Goal: Task Accomplishment & Management: Use online tool/utility

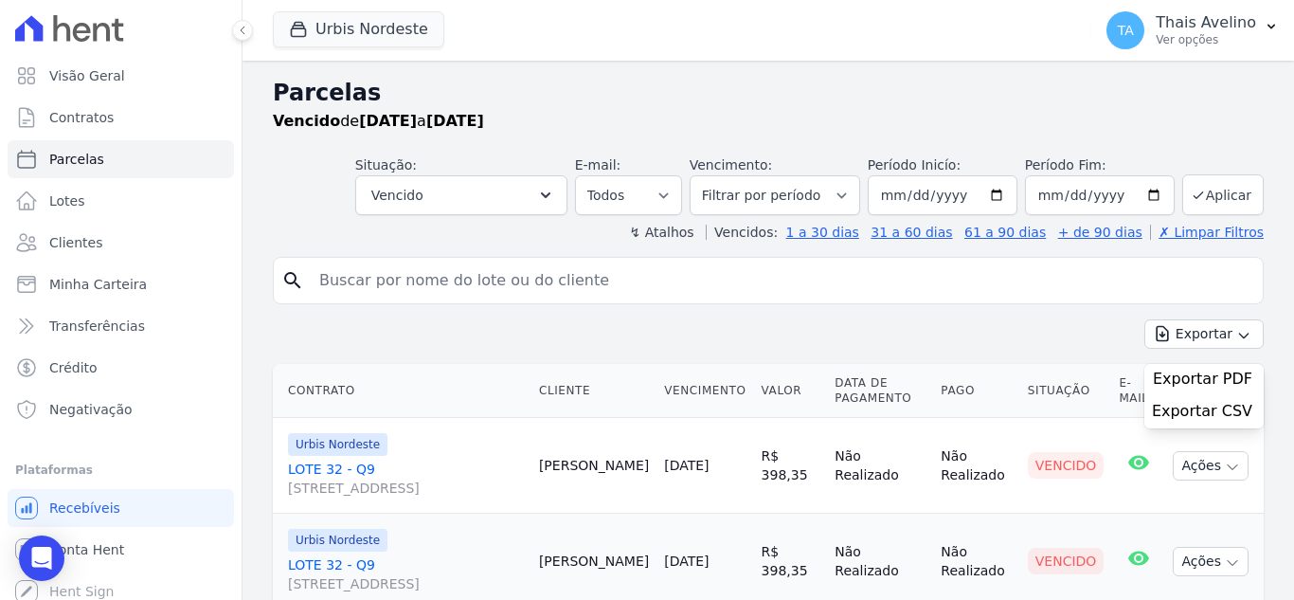
select select
click at [107, 245] on link "Clientes" at bounding box center [121, 243] width 226 height 38
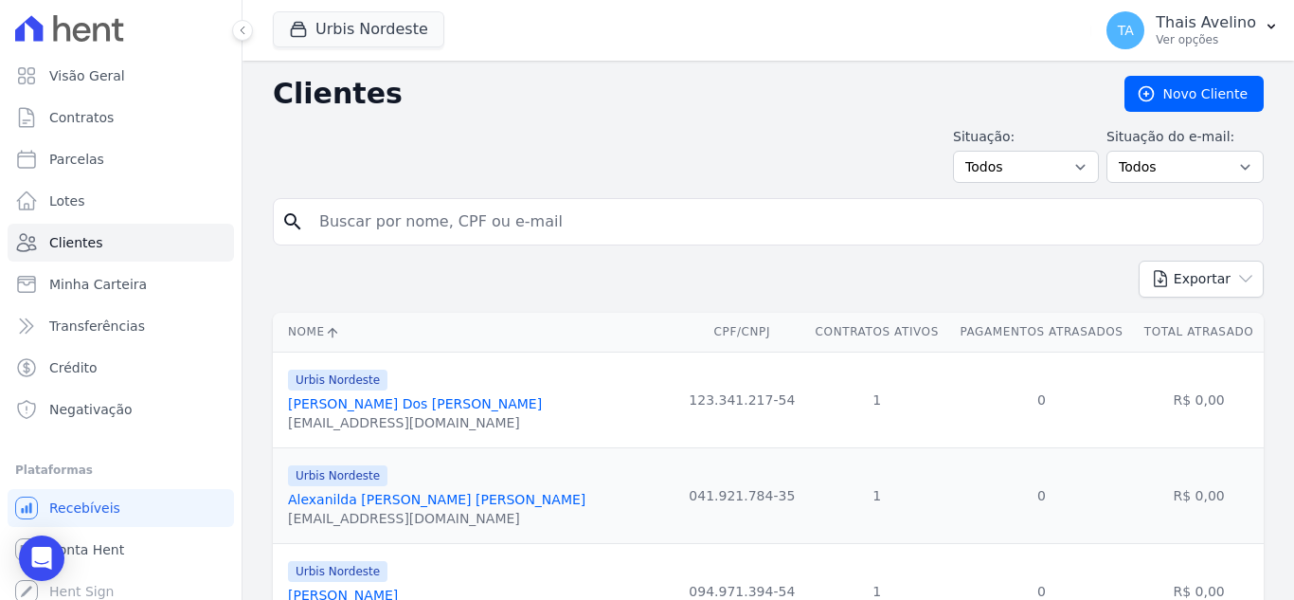
click at [501, 215] on input "search" at bounding box center [782, 222] width 948 height 38
type input "[PERSON_NAME]"
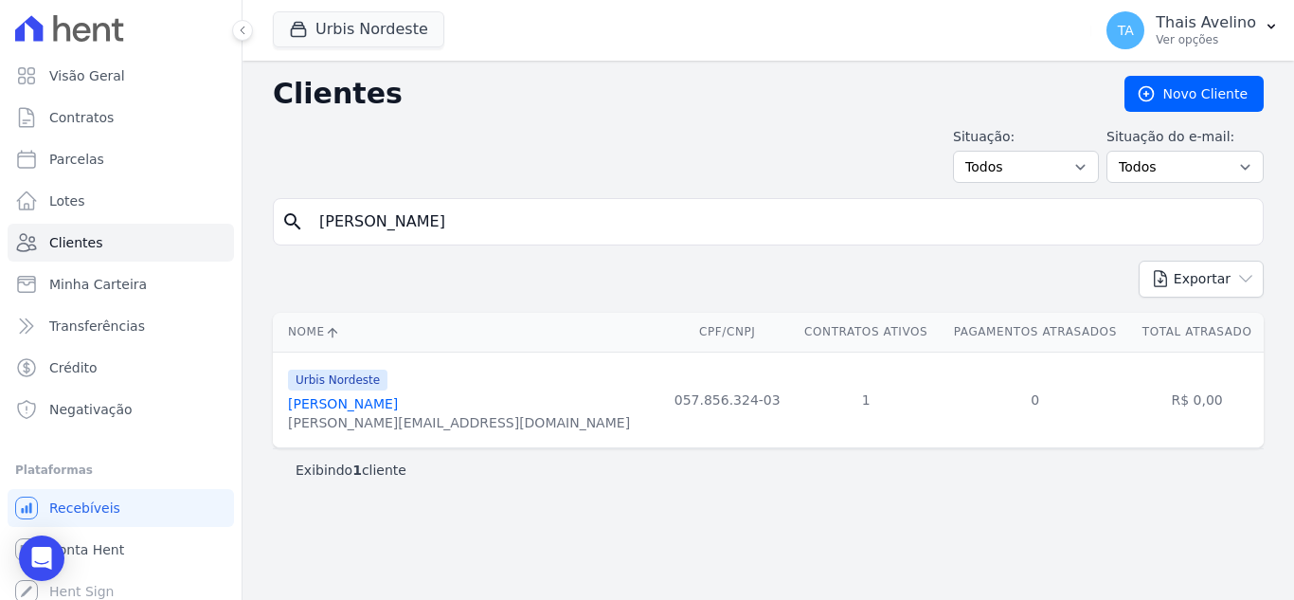
click at [398, 404] on link "[PERSON_NAME]" at bounding box center [343, 403] width 110 height 15
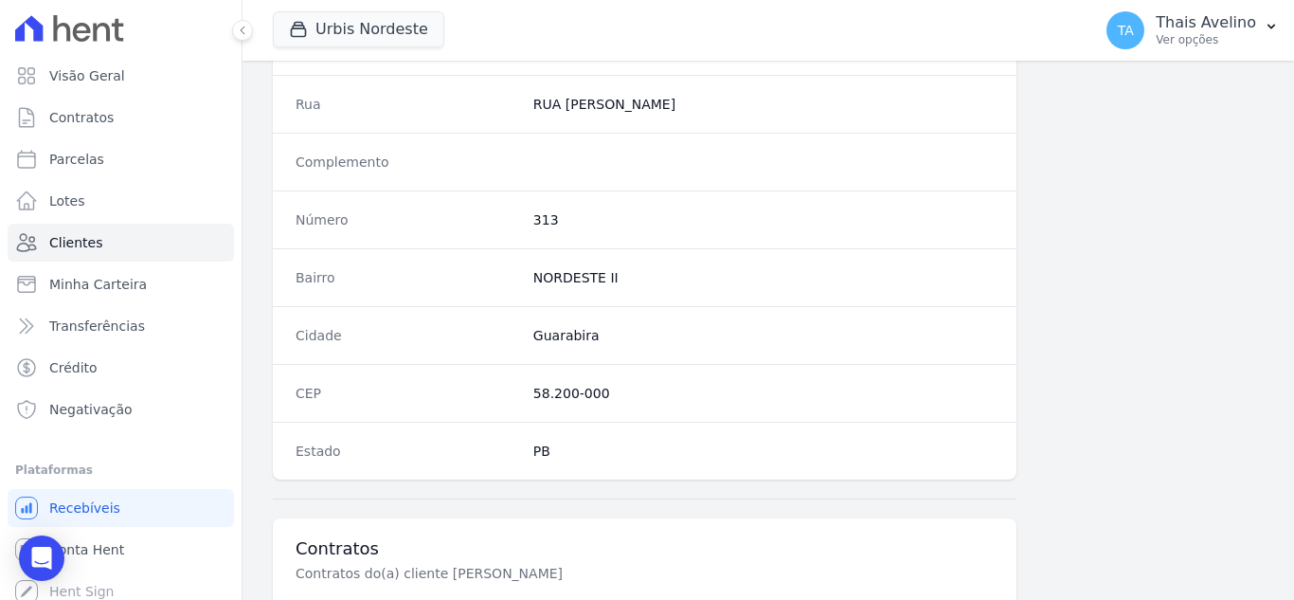
scroll to position [1173, 0]
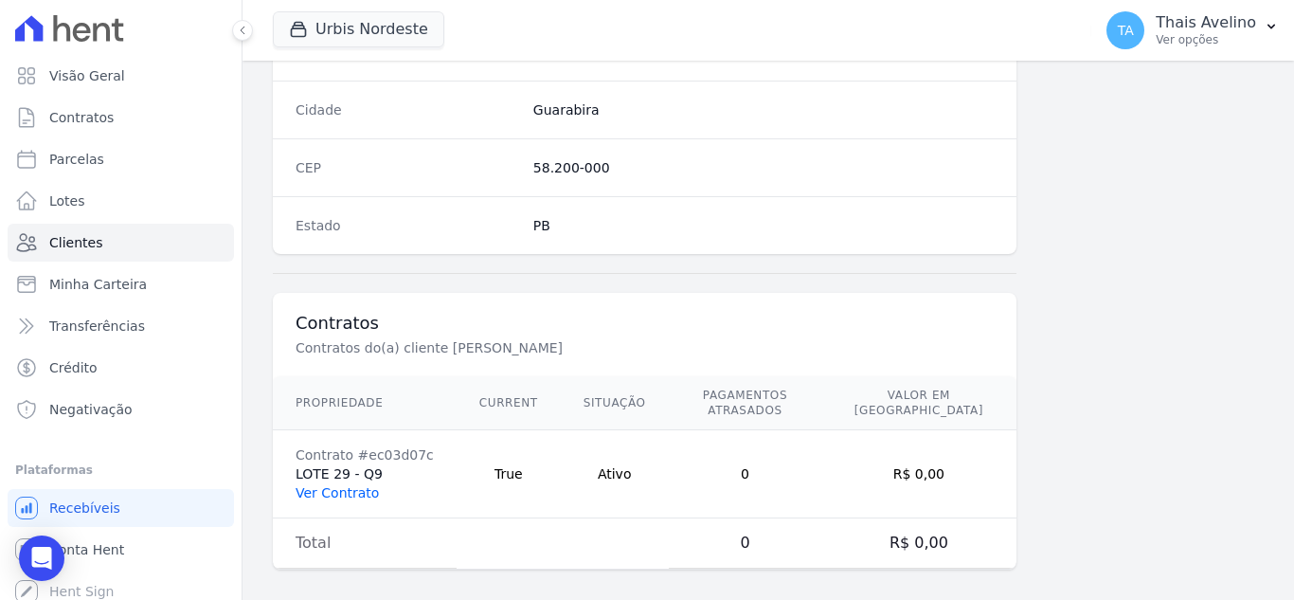
click at [353, 485] on link "Ver Contrato" at bounding box center [337, 492] width 83 height 15
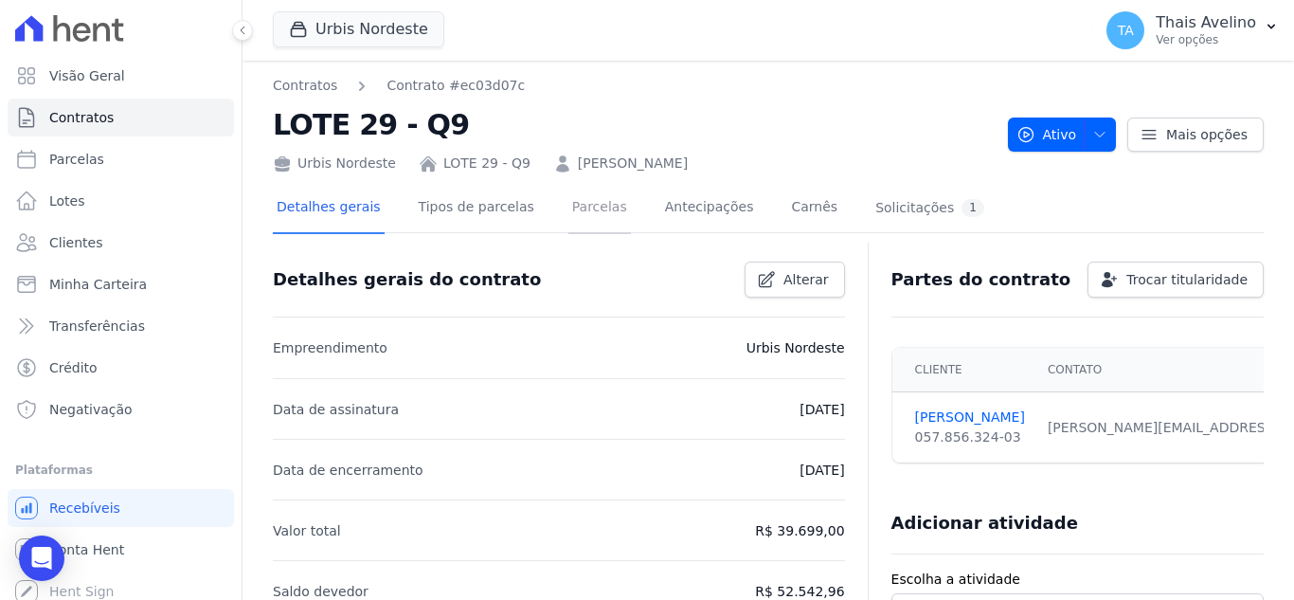
click at [597, 213] on link "Parcelas" at bounding box center [600, 209] width 63 height 50
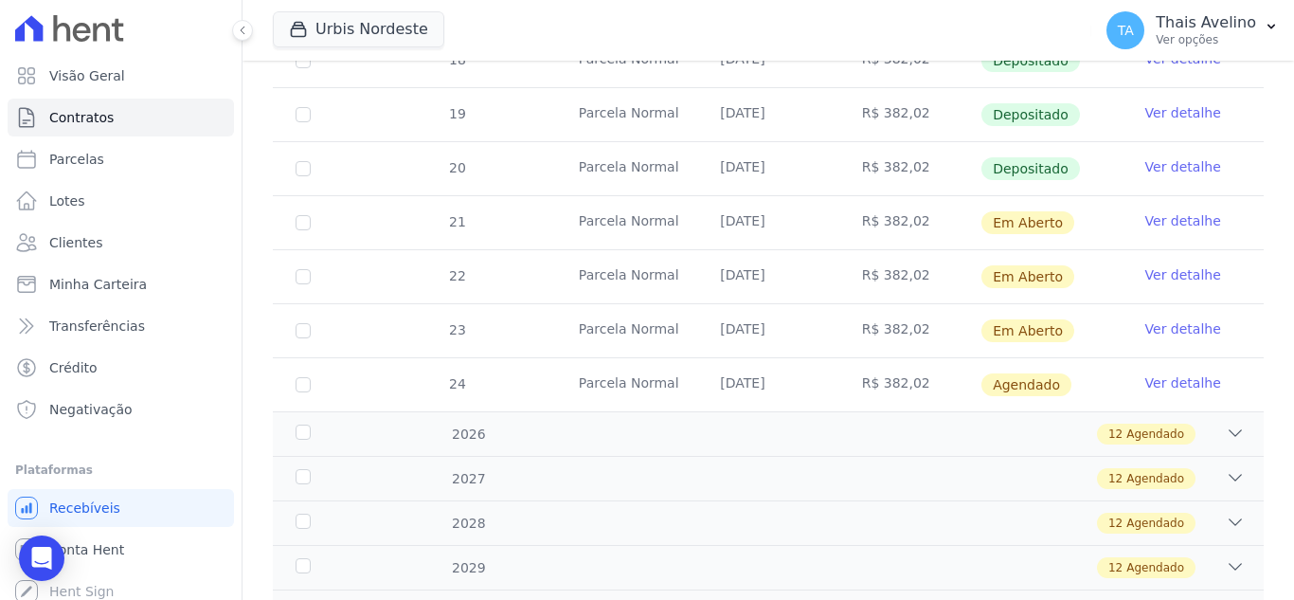
scroll to position [758, 0]
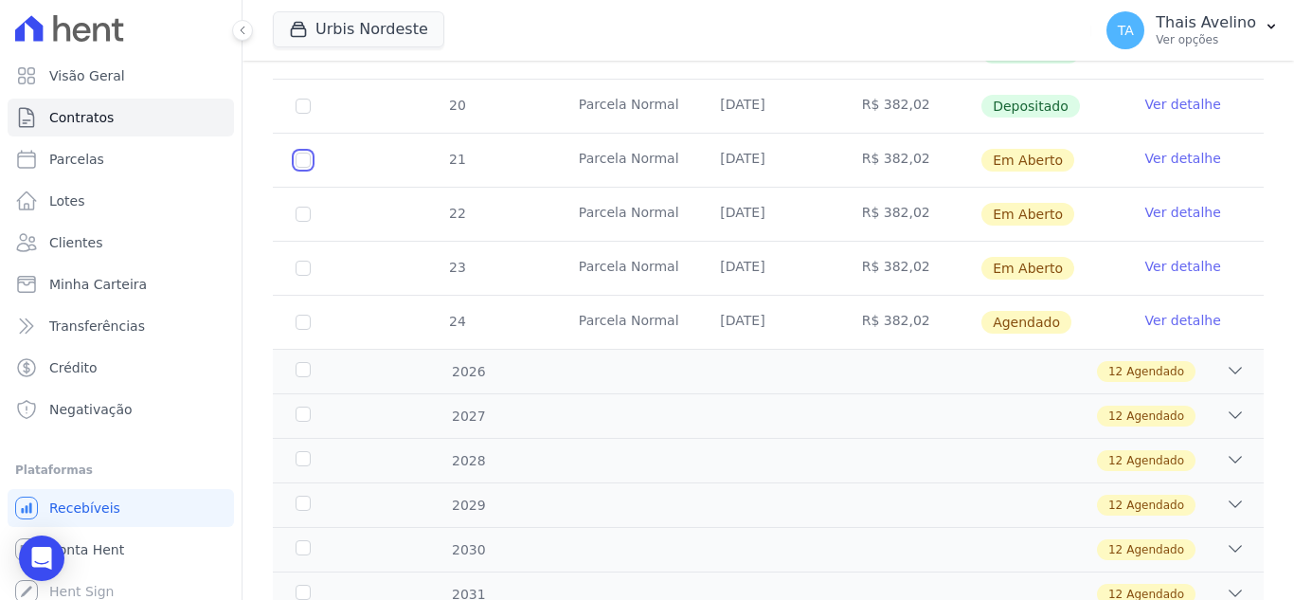
click at [296, 153] on input "checkbox" at bounding box center [303, 160] width 15 height 15
checkbox input "true"
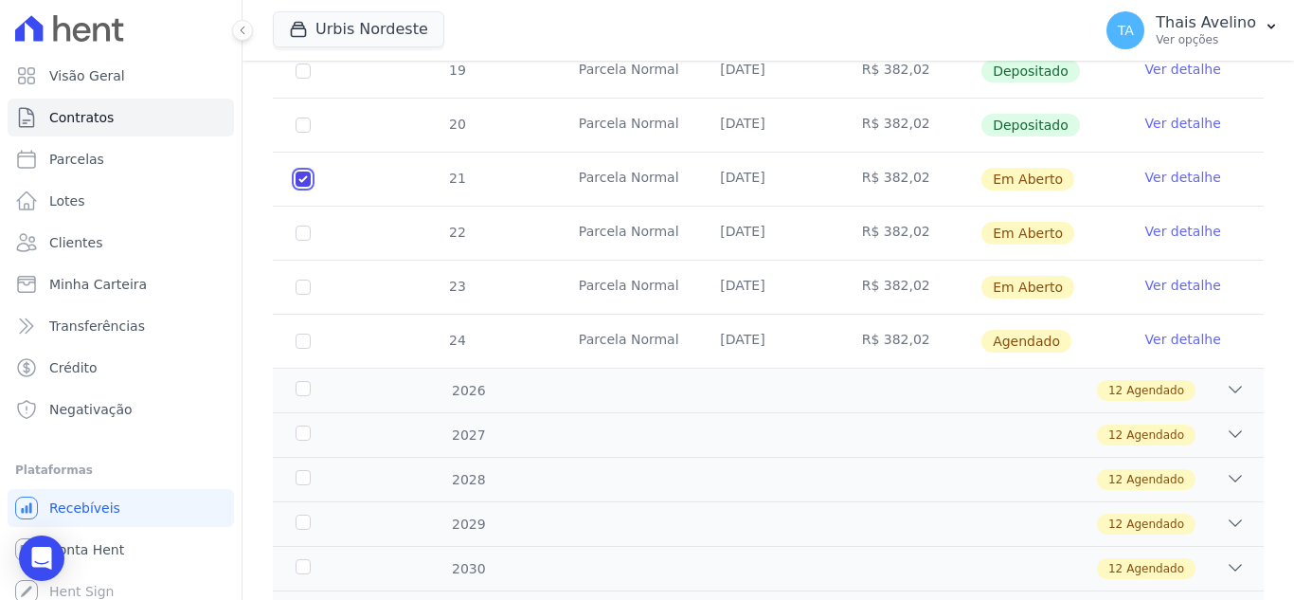
scroll to position [773, 0]
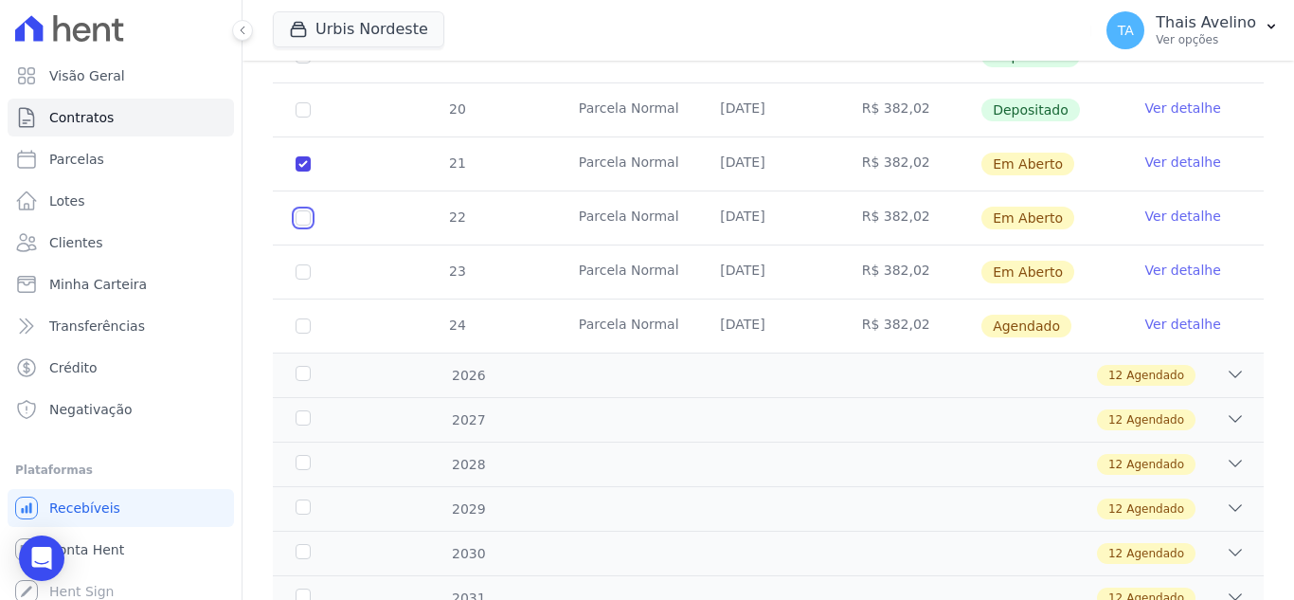
click at [299, 172] on input "checkbox" at bounding box center [303, 163] width 15 height 15
checkbox input "true"
click at [302, 172] on input "checkbox" at bounding box center [303, 163] width 15 height 15
checkbox input "true"
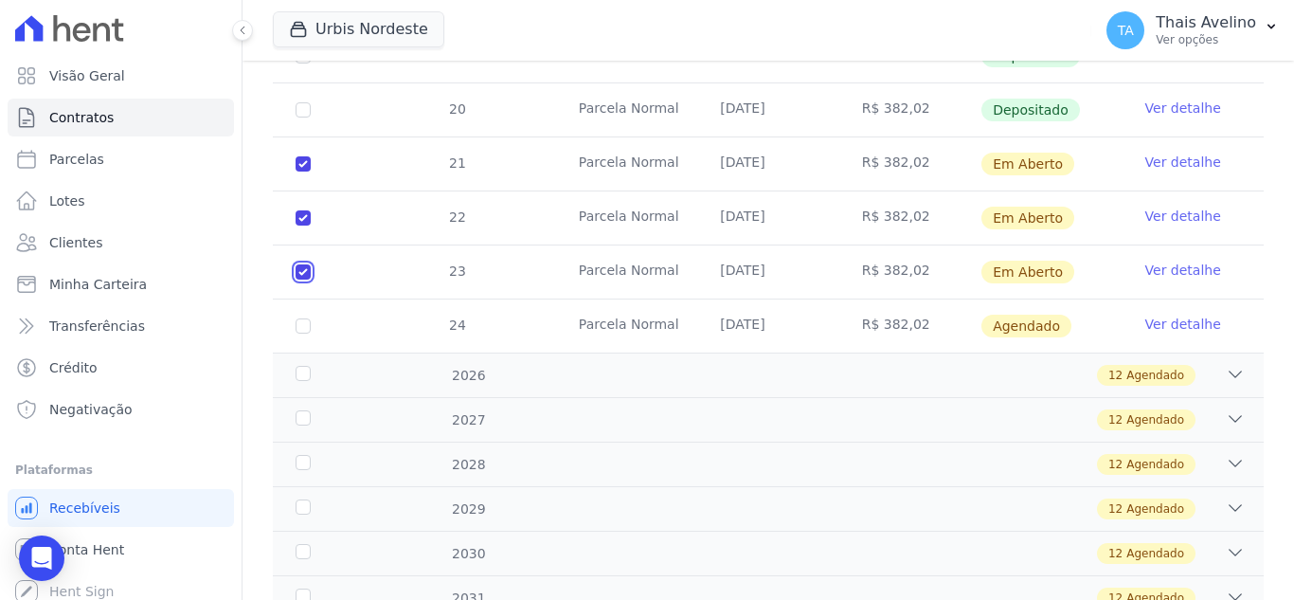
checkbox input "true"
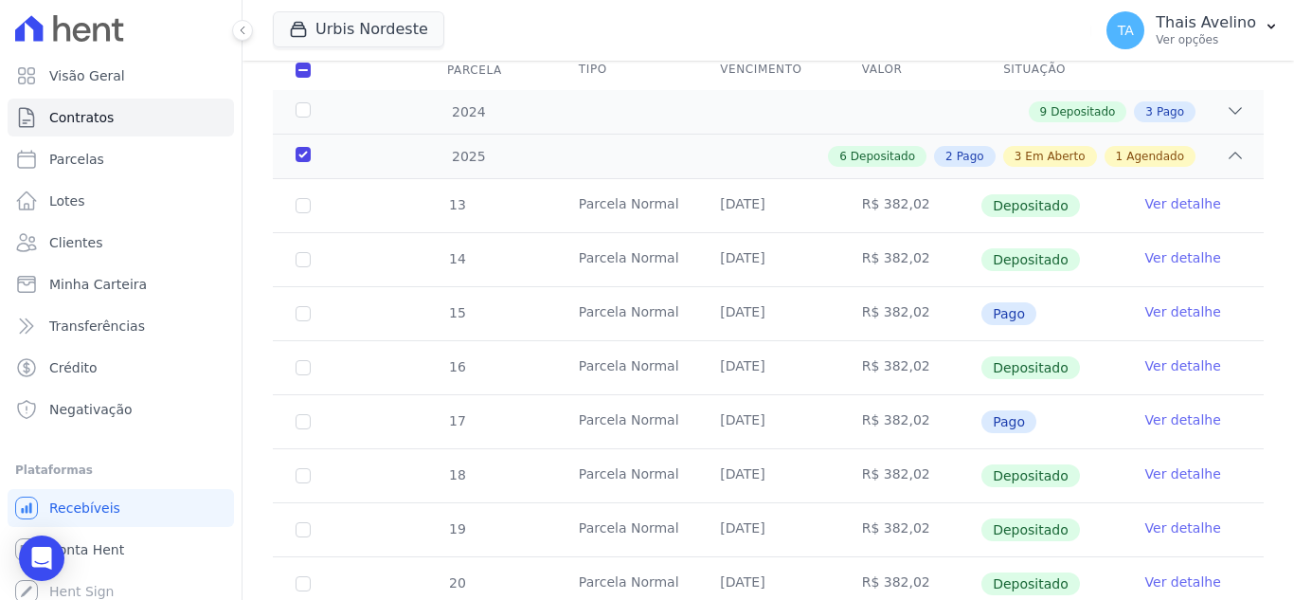
scroll to position [15, 0]
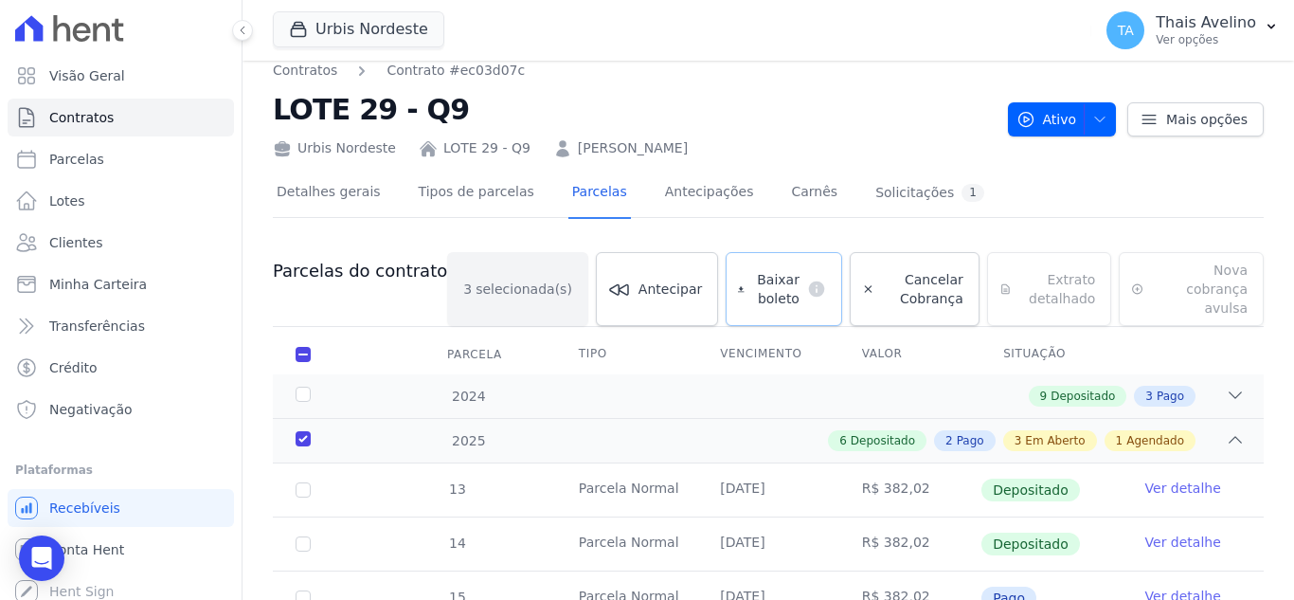
click at [752, 280] on span "Baixar boleto" at bounding box center [775, 289] width 47 height 38
click at [99, 248] on link "Clientes" at bounding box center [121, 243] width 226 height 38
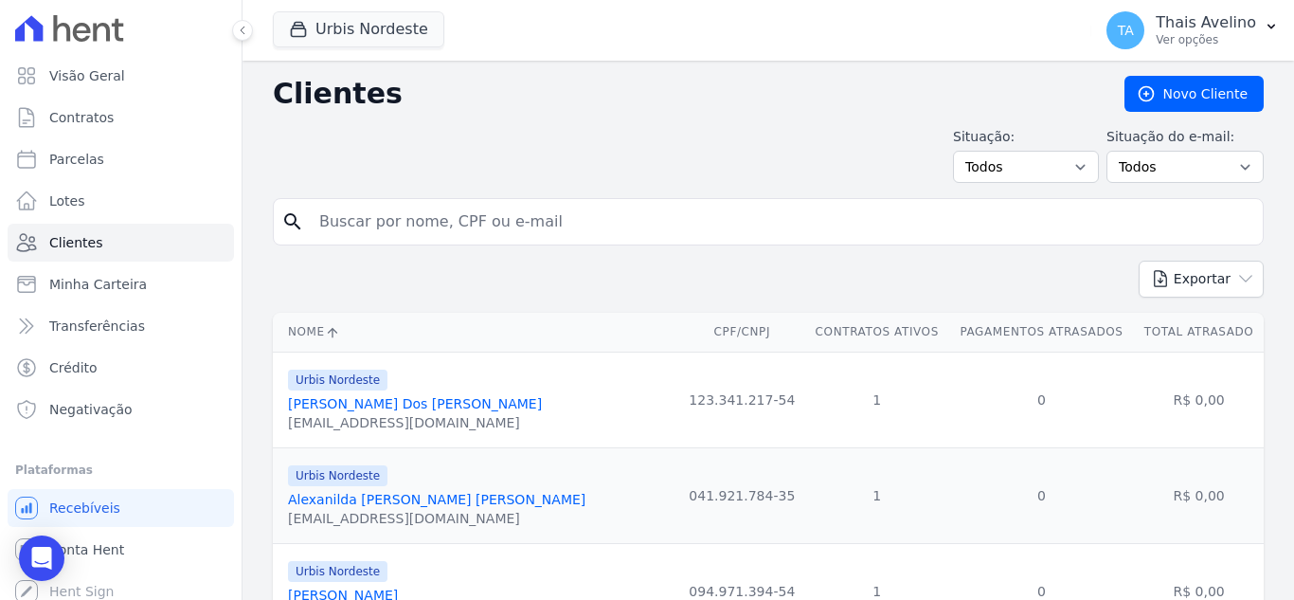
click at [464, 224] on input "search" at bounding box center [782, 222] width 948 height 38
type input "[PERSON_NAME] [PERSON_NAME]"
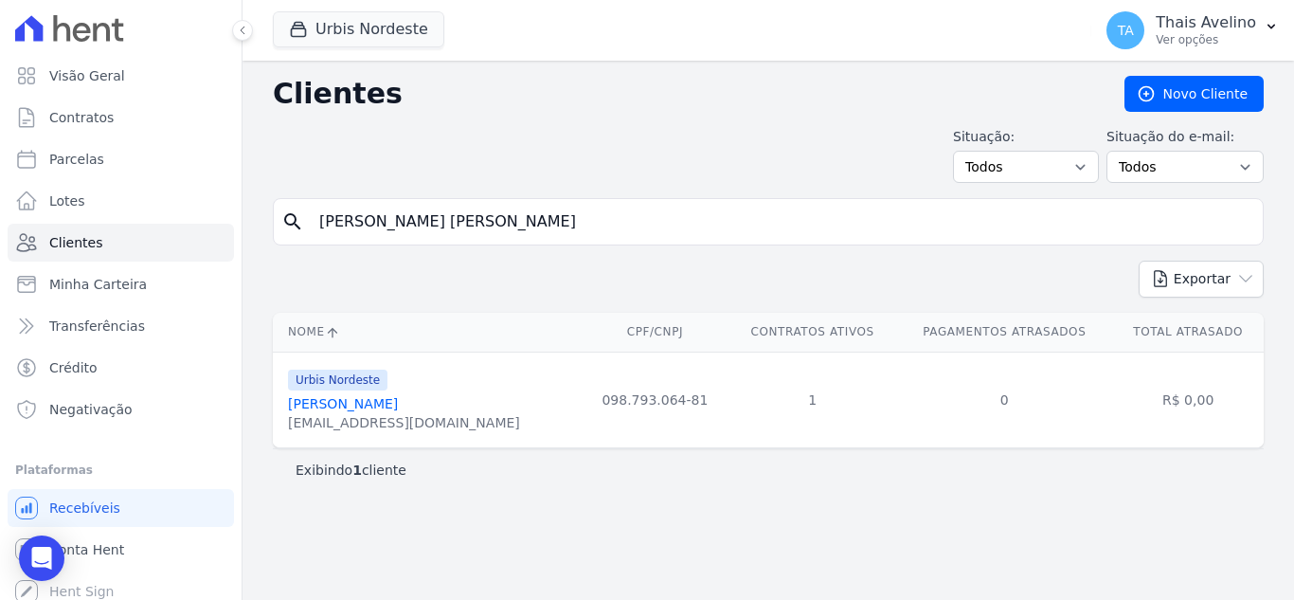
click at [370, 403] on link "[PERSON_NAME]" at bounding box center [343, 403] width 110 height 15
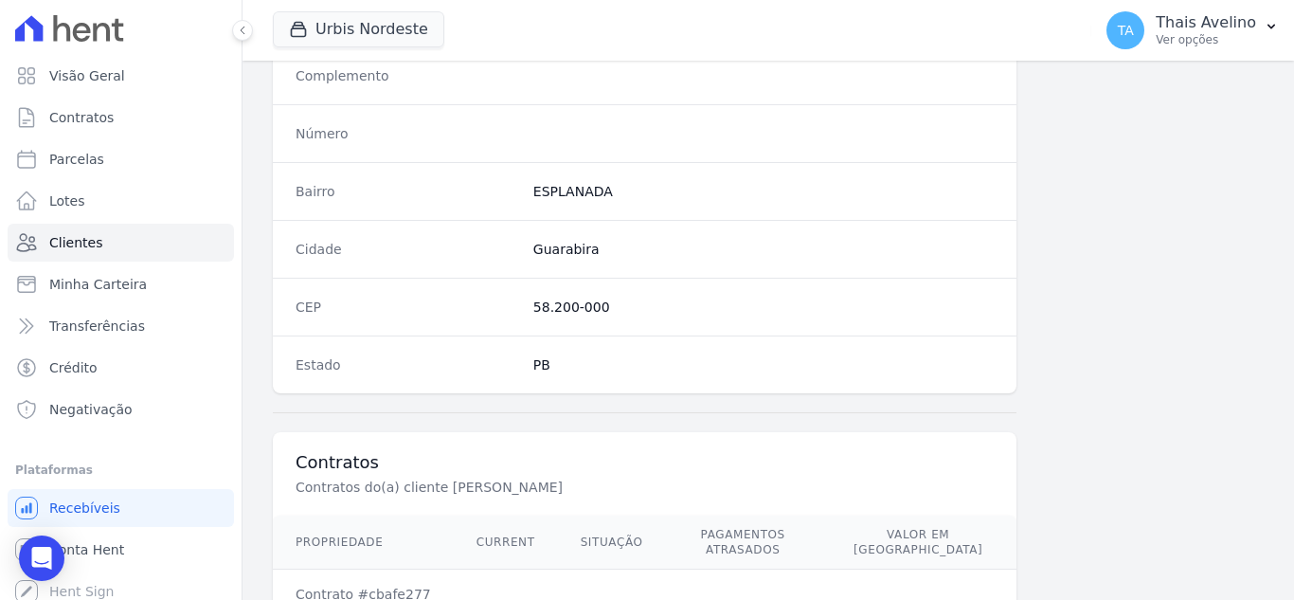
scroll to position [1173, 0]
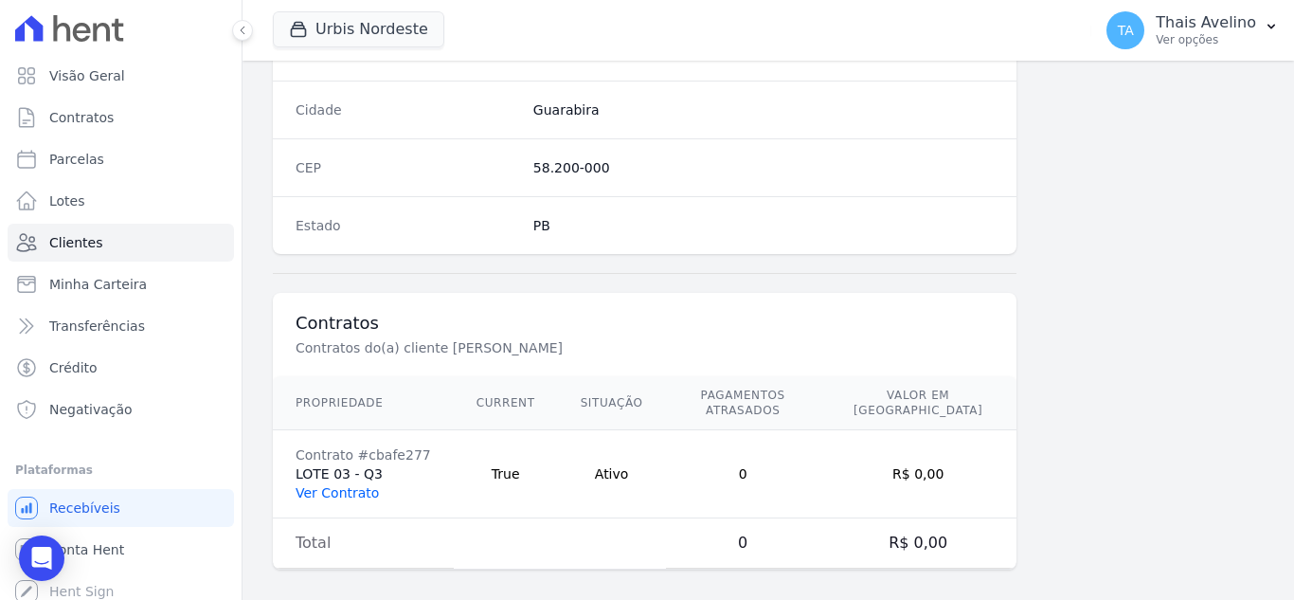
click at [349, 485] on link "Ver Contrato" at bounding box center [337, 492] width 83 height 15
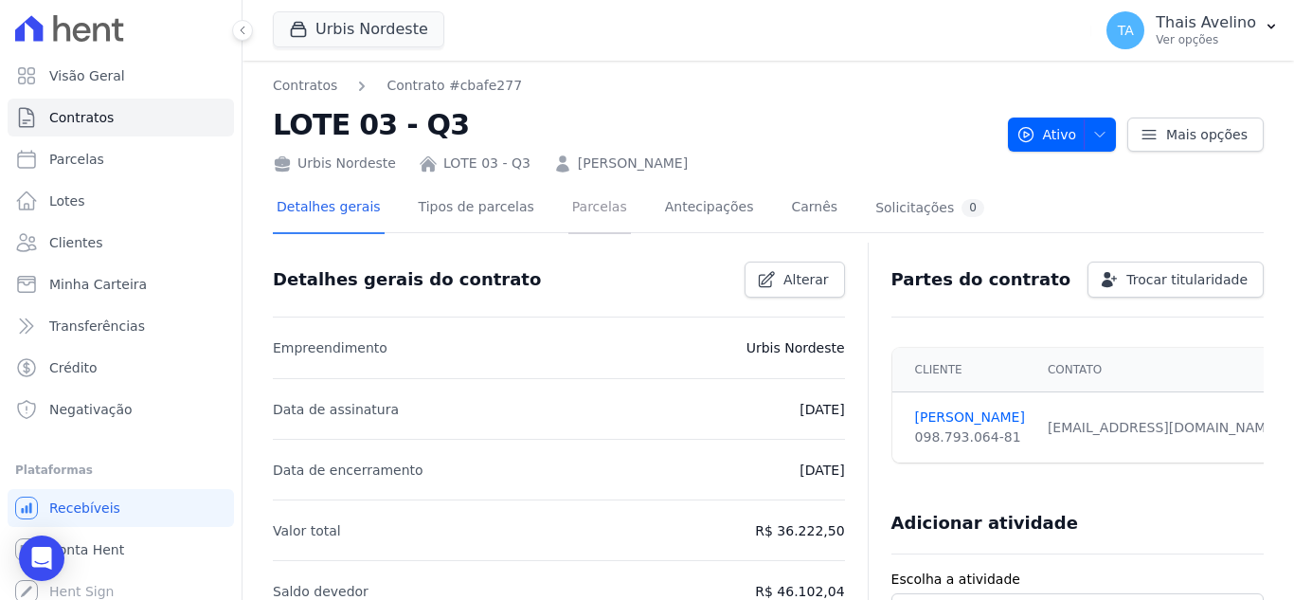
click at [587, 210] on link "Parcelas" at bounding box center [600, 209] width 63 height 50
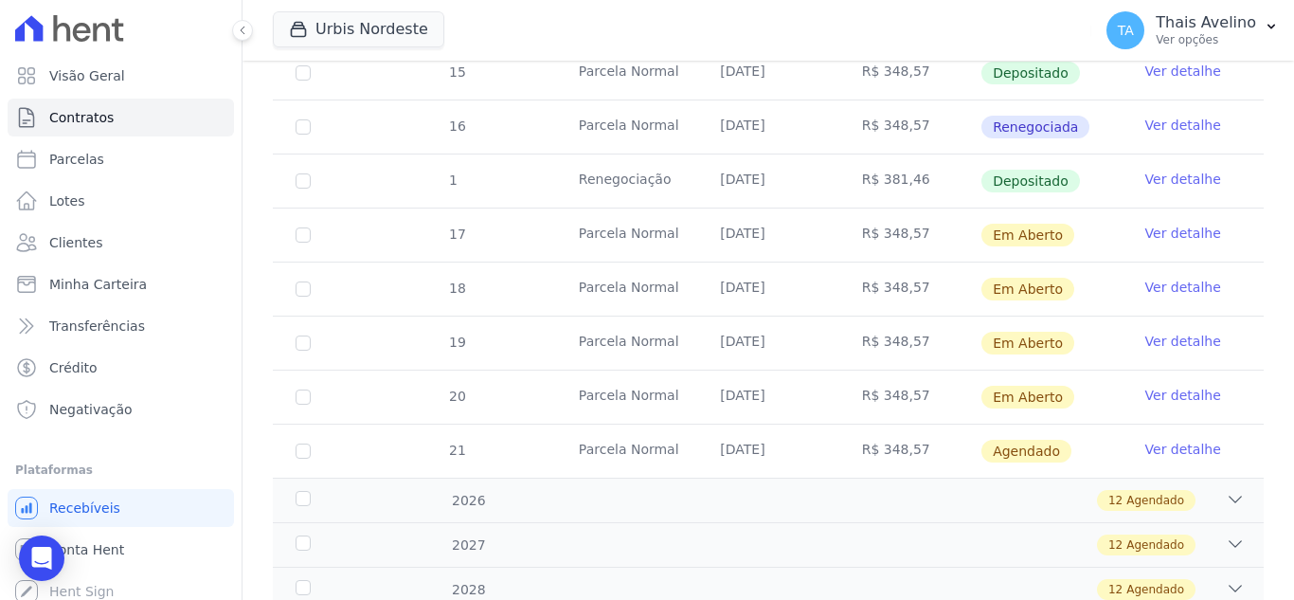
scroll to position [758, 0]
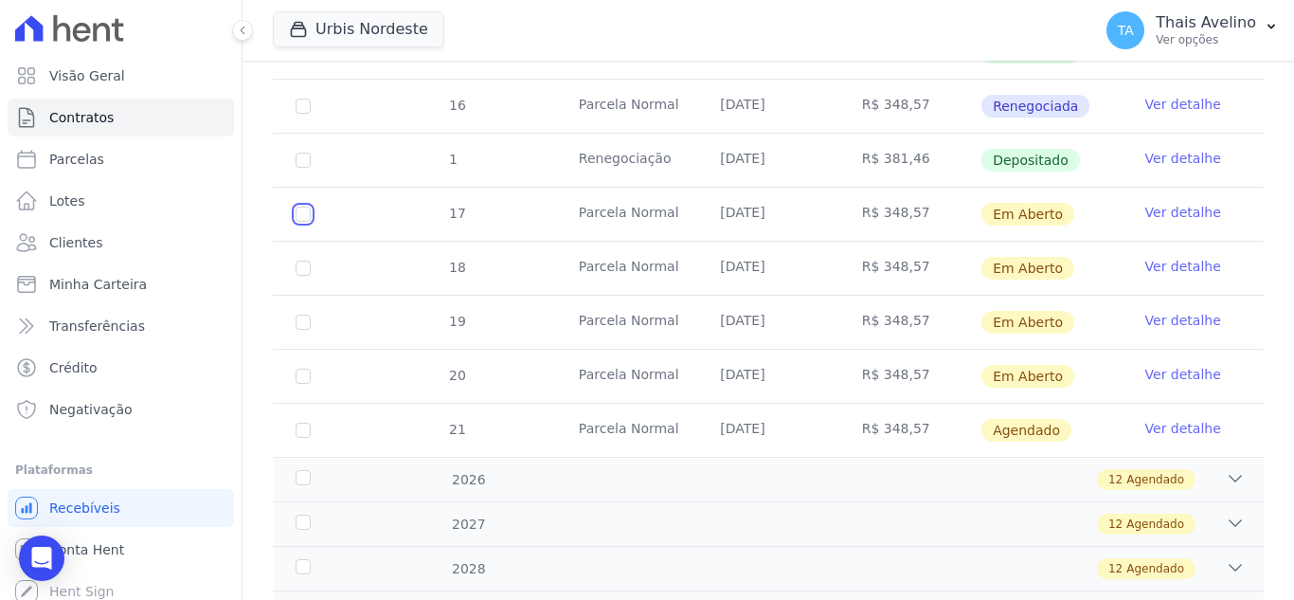
click at [304, 207] on input "checkbox" at bounding box center [303, 214] width 15 height 15
checkbox input "true"
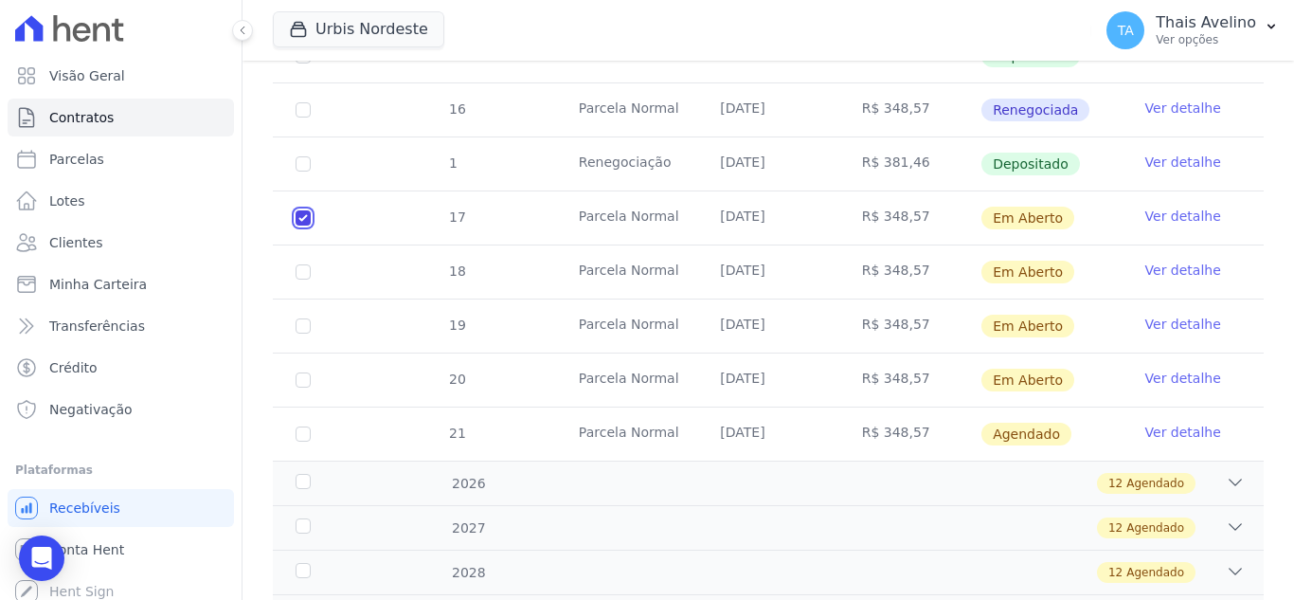
click at [298, 210] on input "checkbox" at bounding box center [303, 217] width 15 height 15
checkbox input "false"
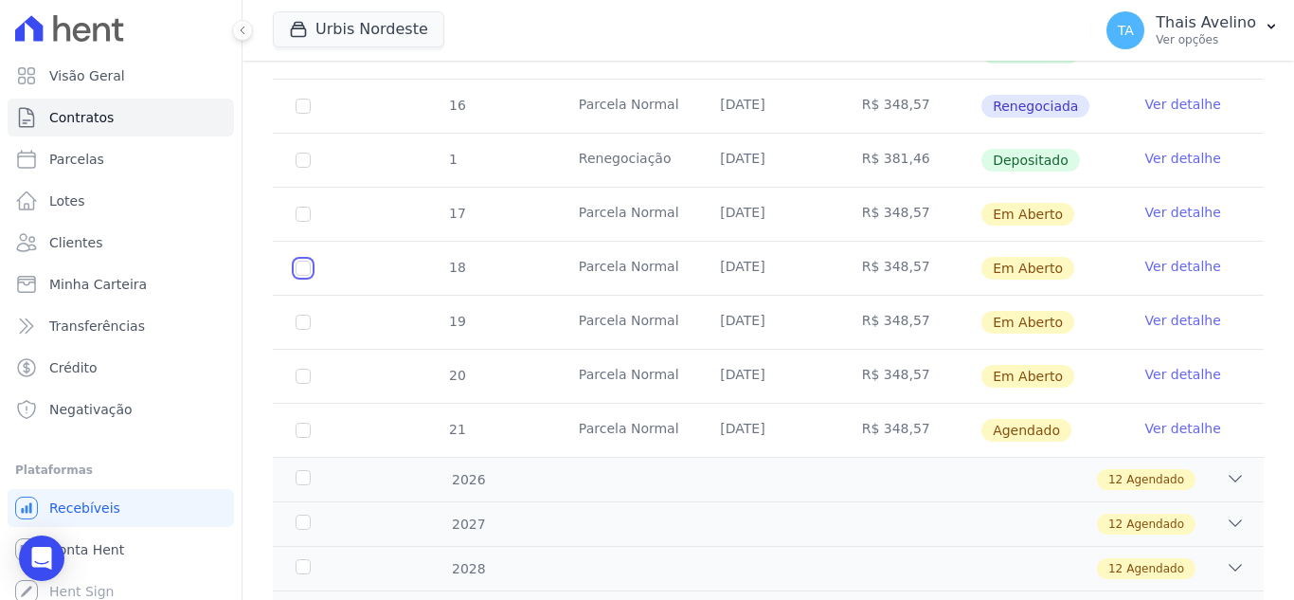
click at [298, 222] on input "checkbox" at bounding box center [303, 214] width 15 height 15
checkbox input "true"
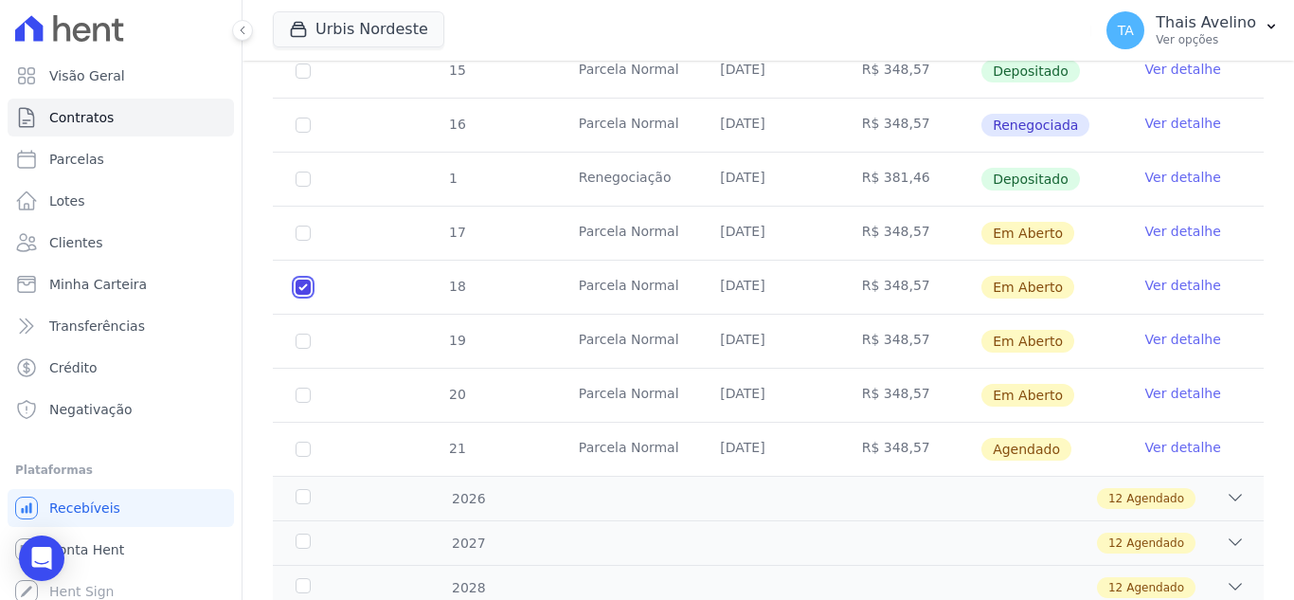
scroll to position [773, 0]
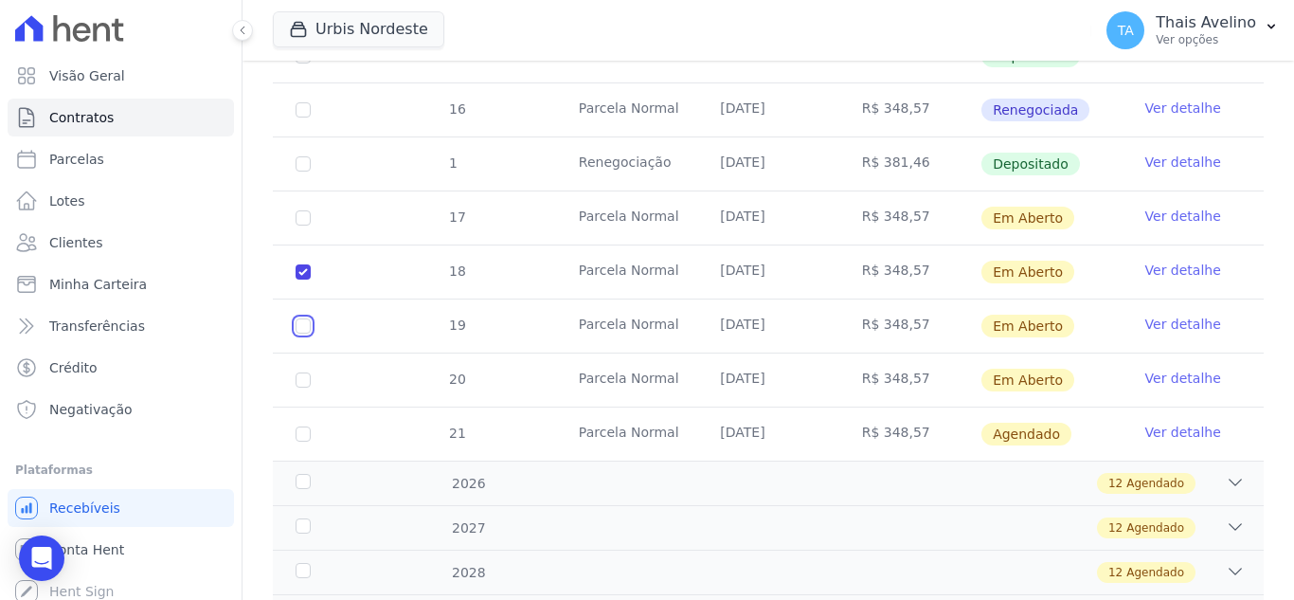
click at [306, 226] on input "checkbox" at bounding box center [303, 217] width 15 height 15
checkbox input "true"
click at [299, 226] on input "checkbox" at bounding box center [303, 217] width 15 height 15
checkbox input "true"
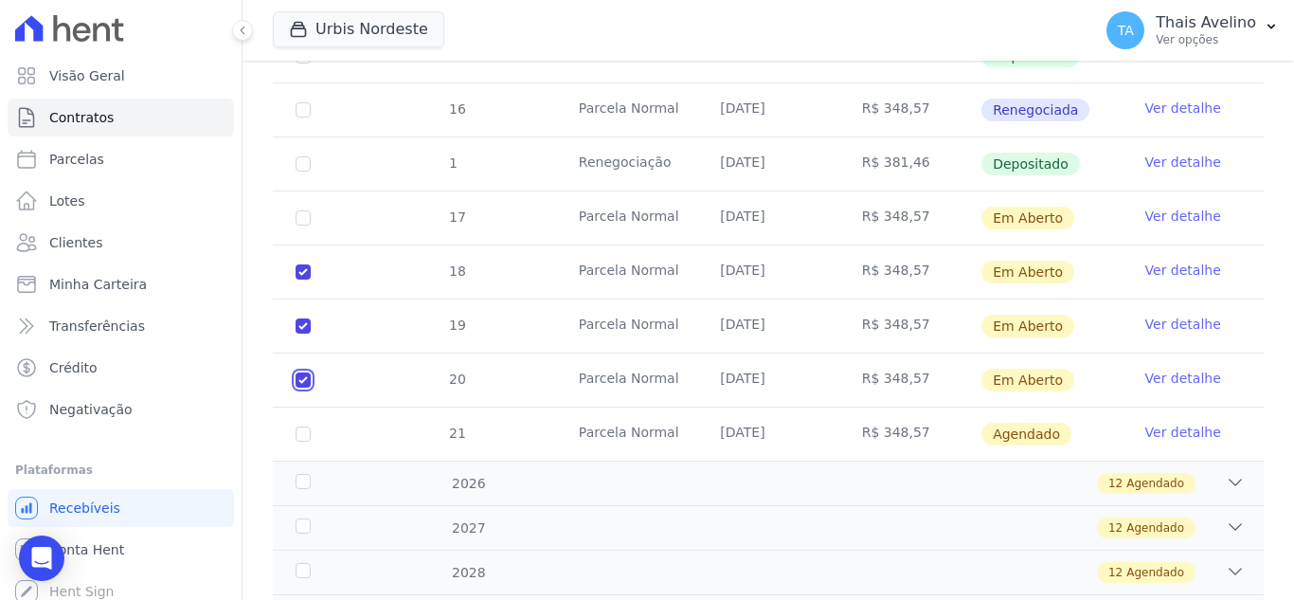
checkbox input "true"
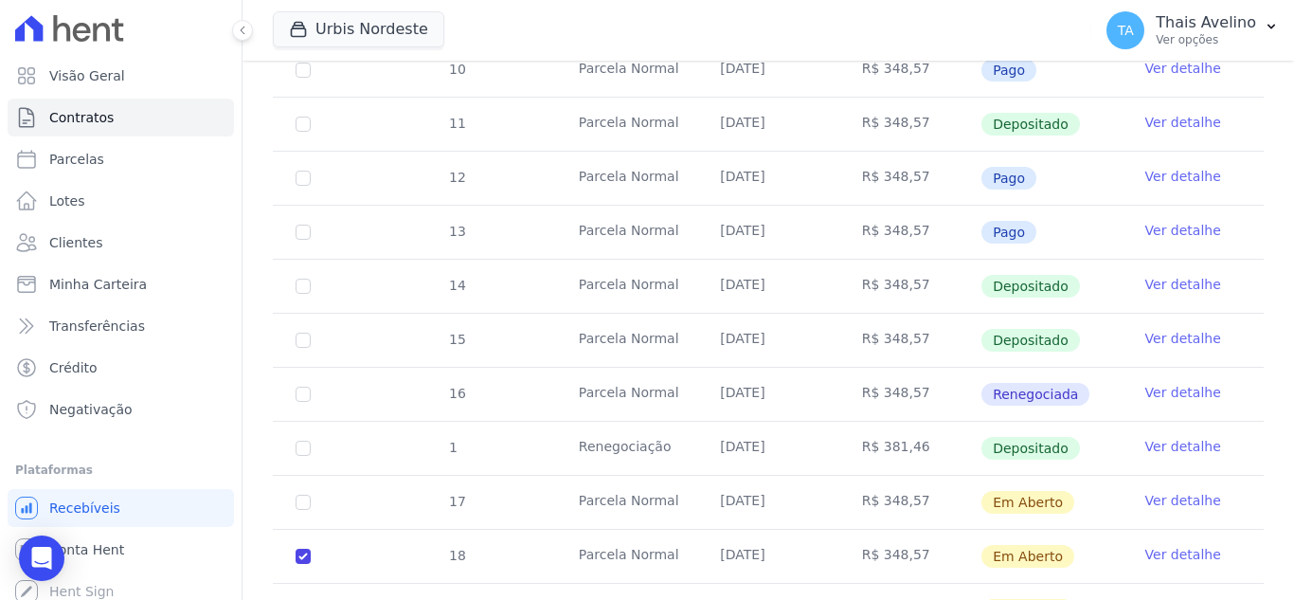
scroll to position [110, 0]
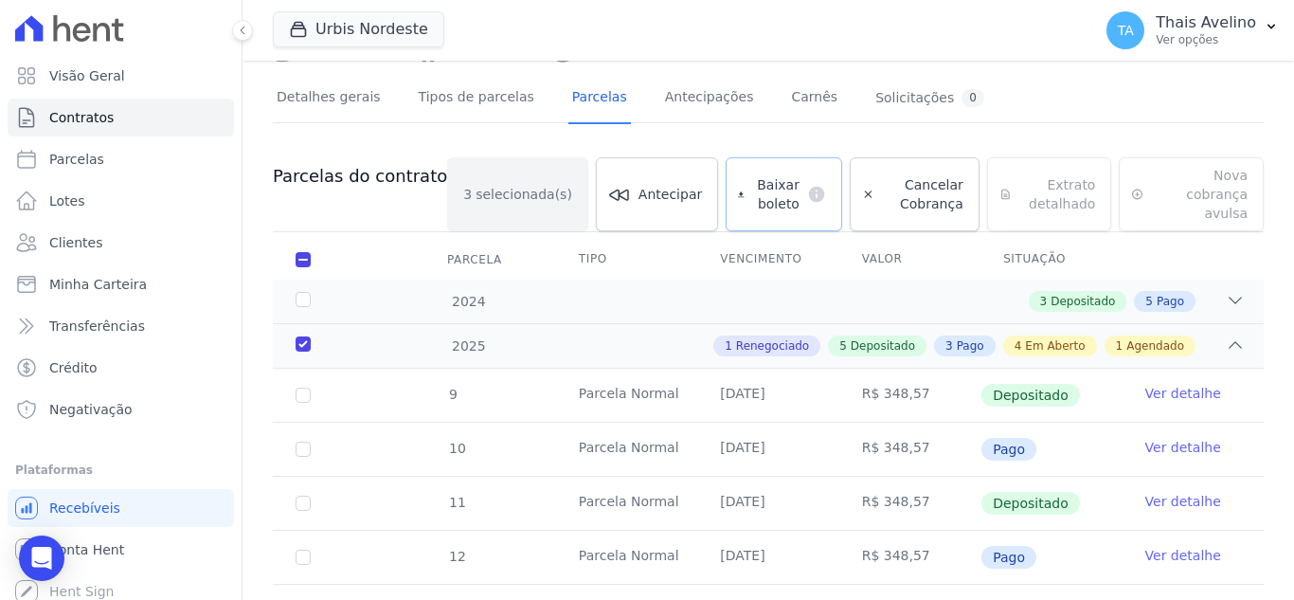
click at [752, 179] on span "Baixar boleto" at bounding box center [775, 194] width 47 height 38
click at [83, 237] on span "Clientes" at bounding box center [75, 242] width 53 height 19
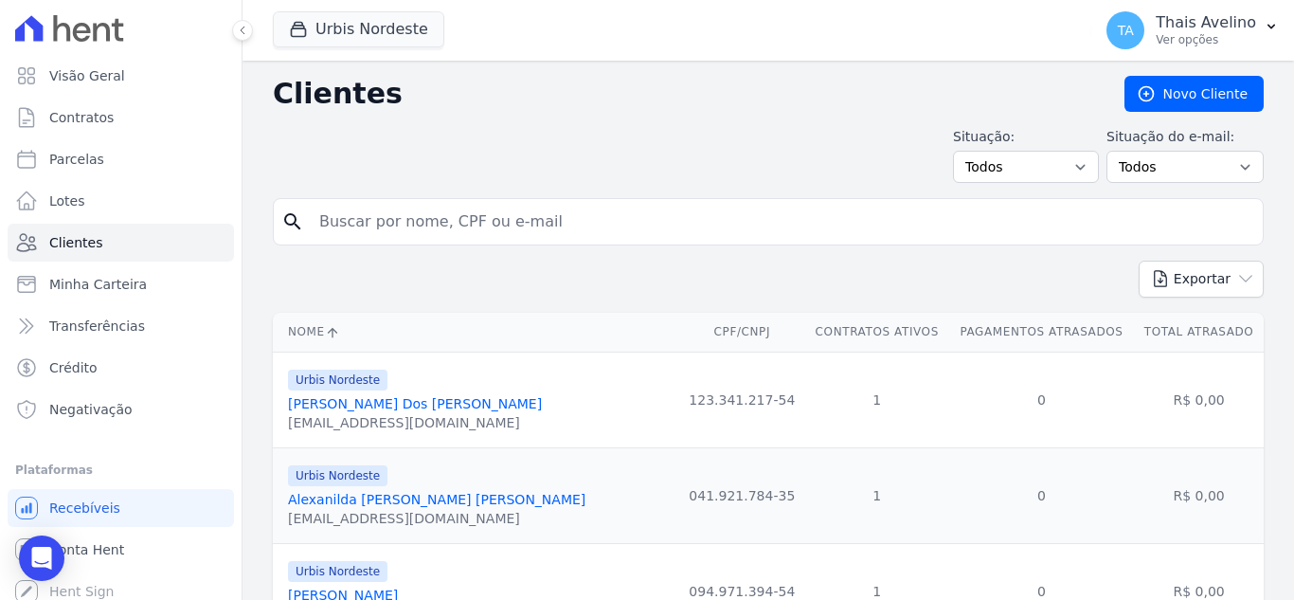
click at [399, 217] on input "search" at bounding box center [782, 222] width 948 height 38
type input "[PERSON_NAME]"
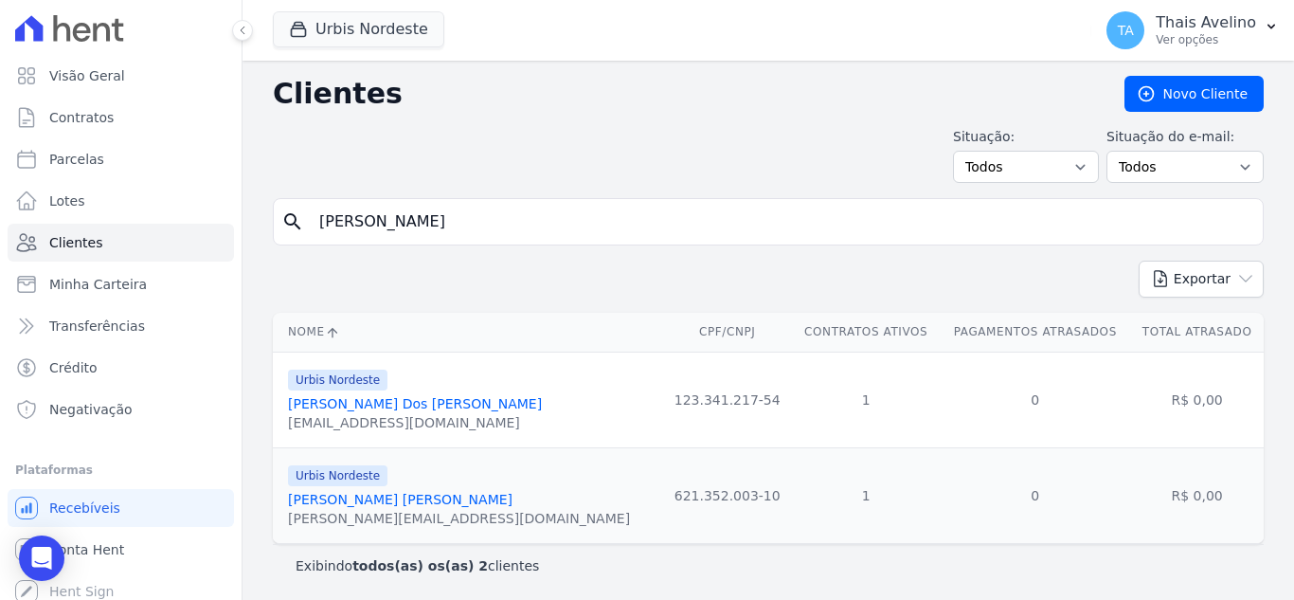
click at [360, 399] on link "[PERSON_NAME] Dos [PERSON_NAME]" at bounding box center [415, 403] width 254 height 15
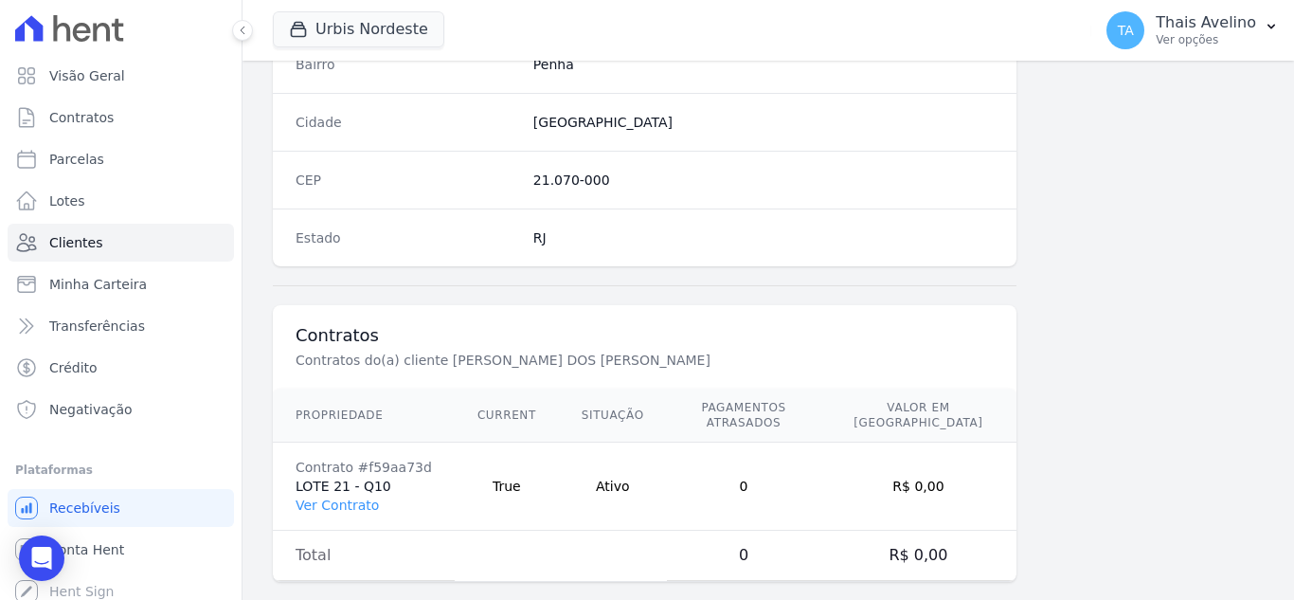
scroll to position [1173, 0]
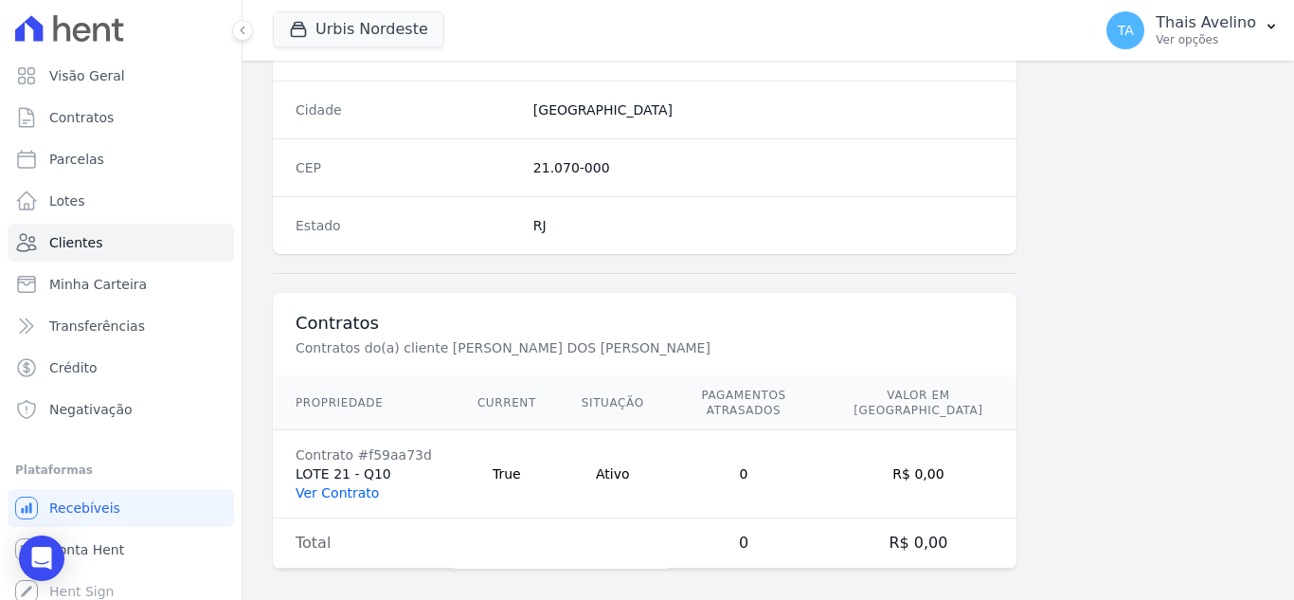
click at [365, 485] on link "Ver Contrato" at bounding box center [337, 492] width 83 height 15
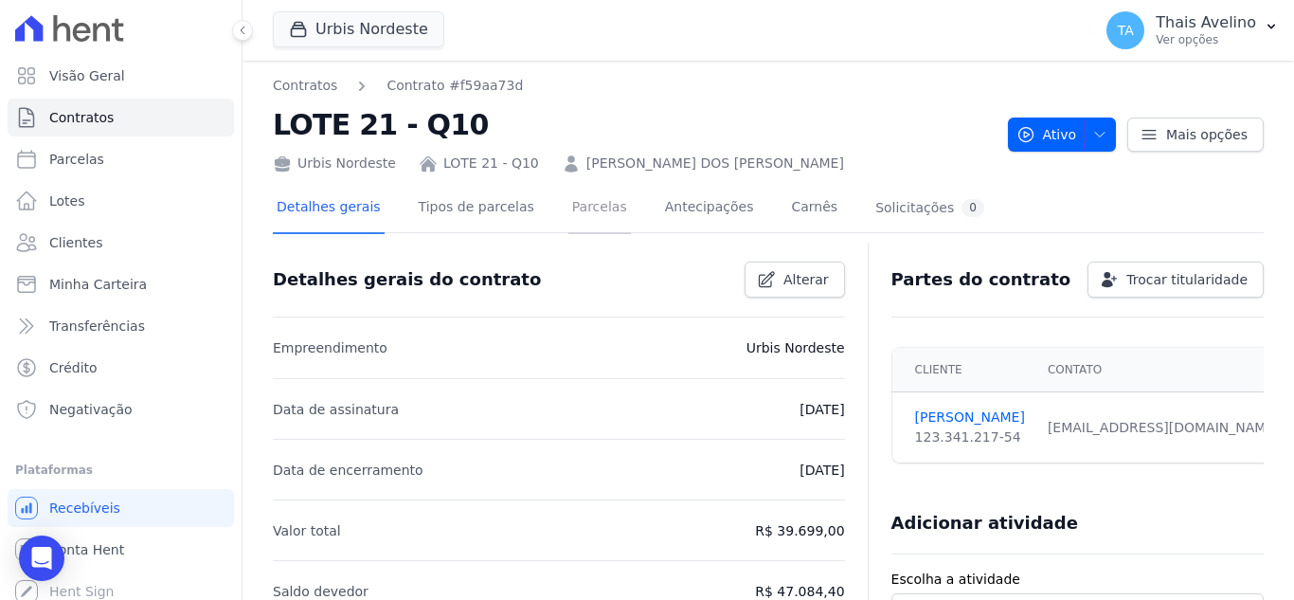
click at [571, 215] on link "Parcelas" at bounding box center [600, 209] width 63 height 50
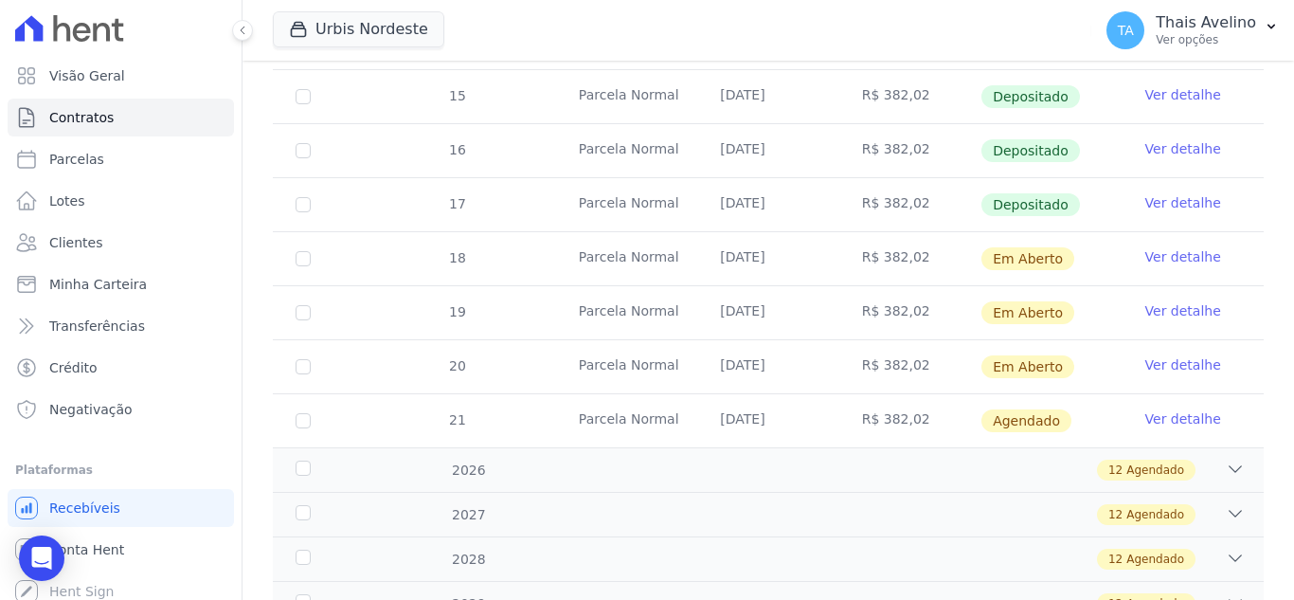
scroll to position [663, 0]
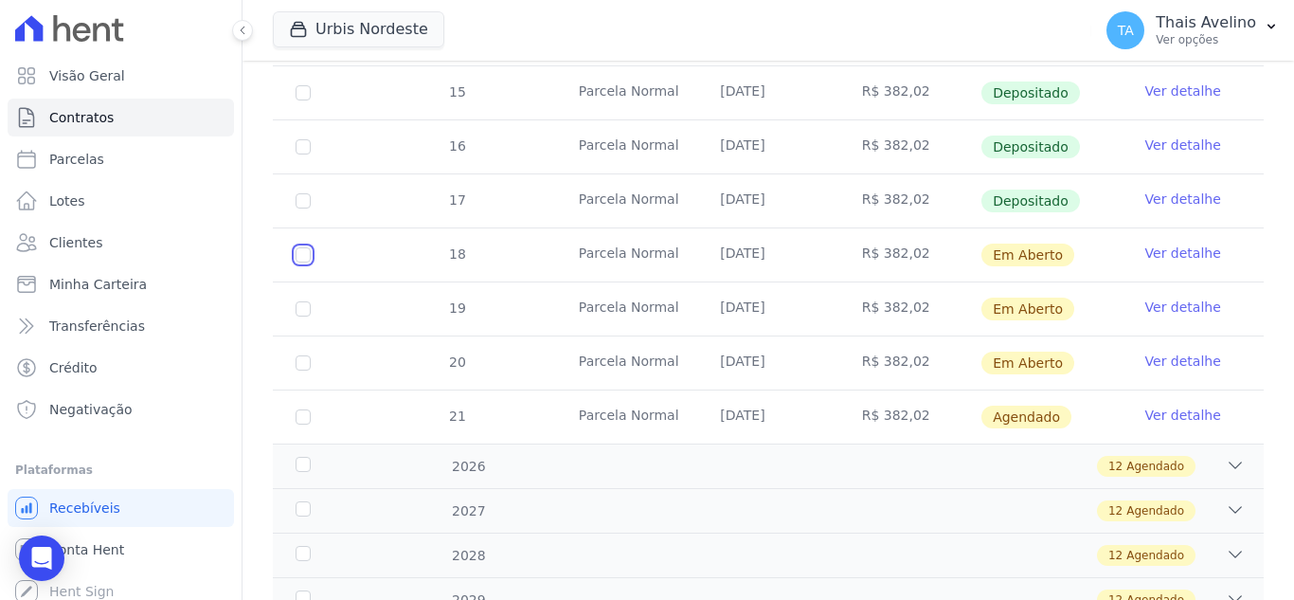
click at [300, 247] on input "checkbox" at bounding box center [303, 254] width 15 height 15
checkbox input "true"
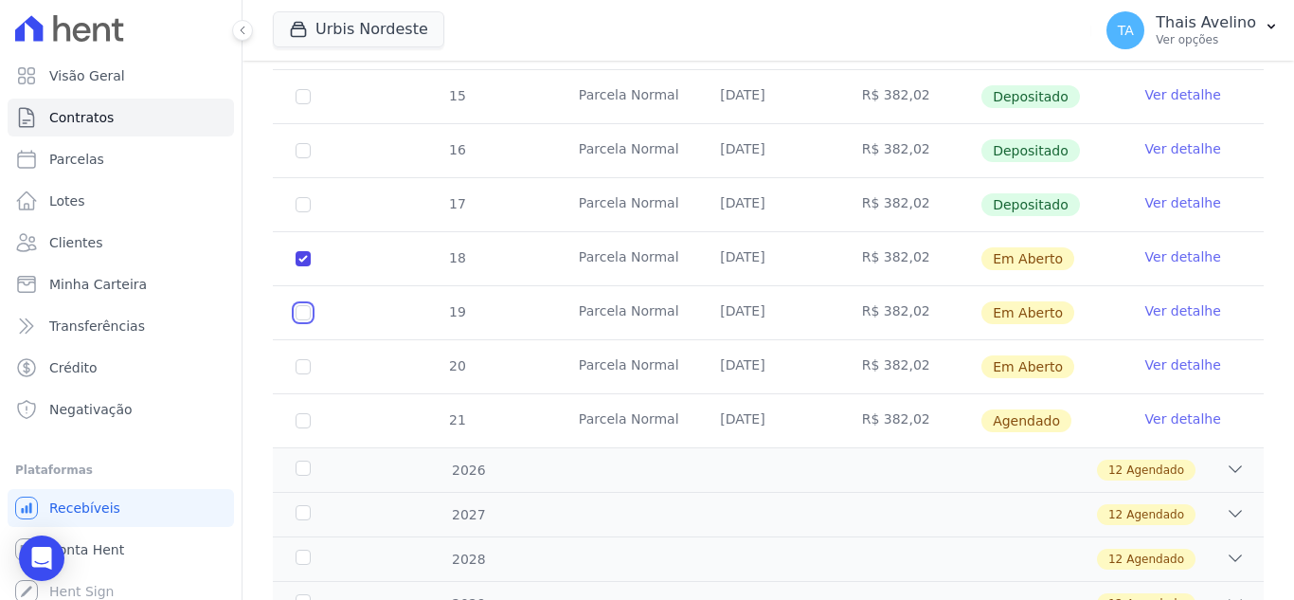
click at [306, 266] on input "checkbox" at bounding box center [303, 258] width 15 height 15
checkbox input "true"
click at [309, 266] on input "checkbox" at bounding box center [303, 258] width 15 height 15
checkbox input "true"
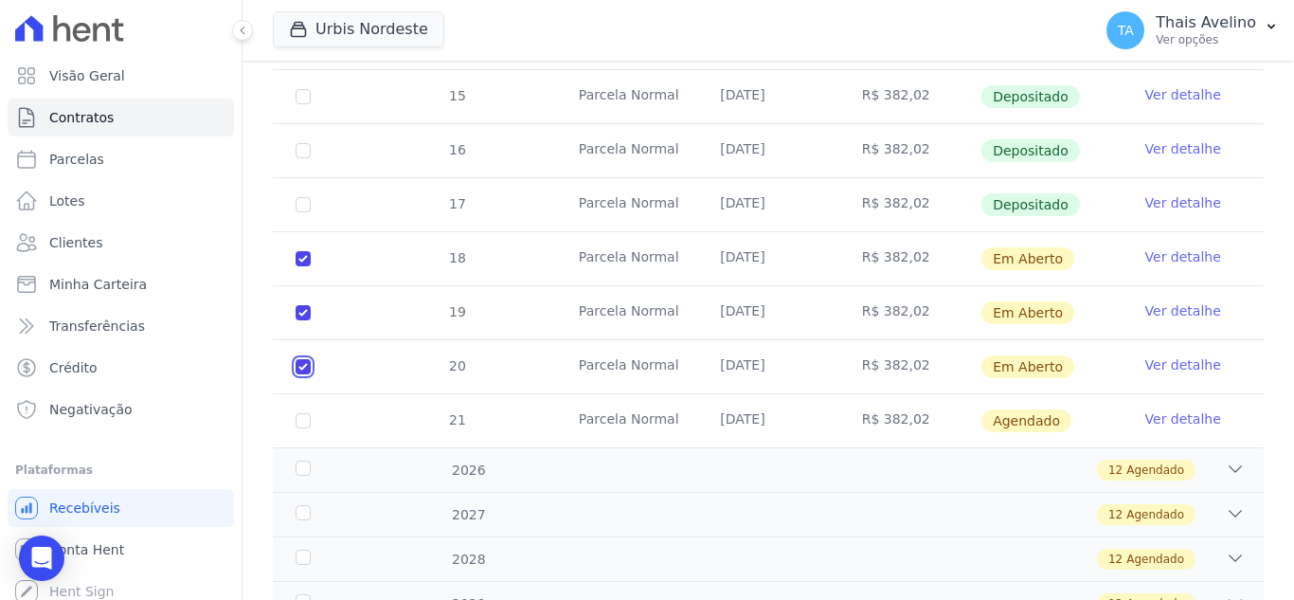
checkbox input "true"
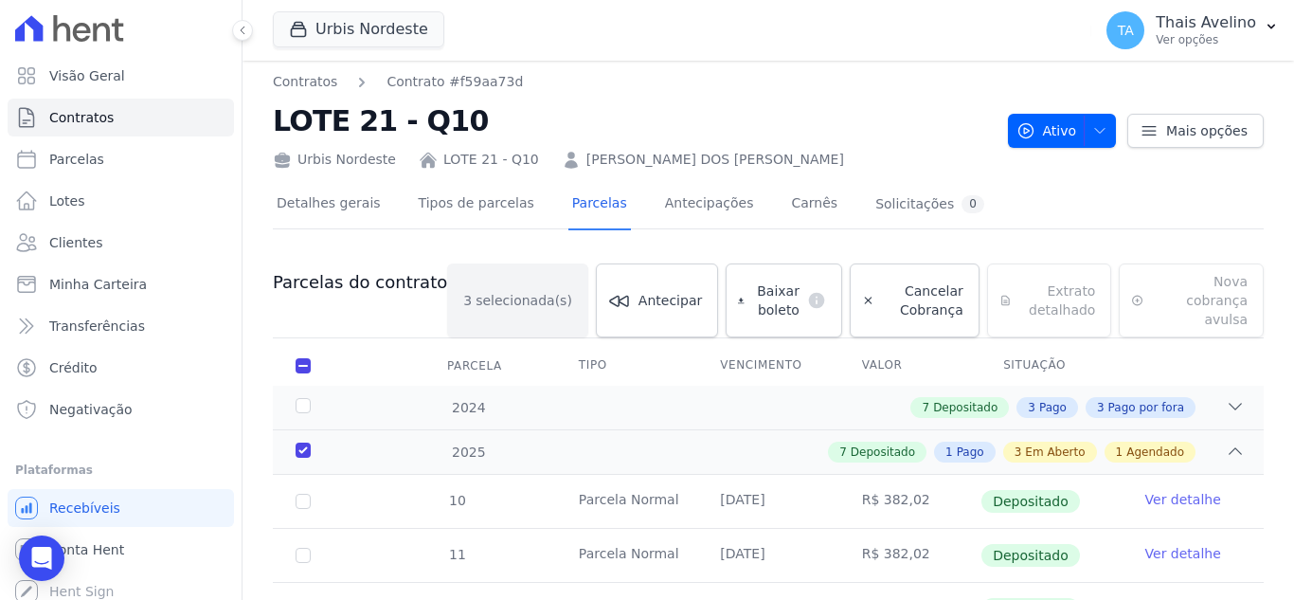
scroll to position [0, 0]
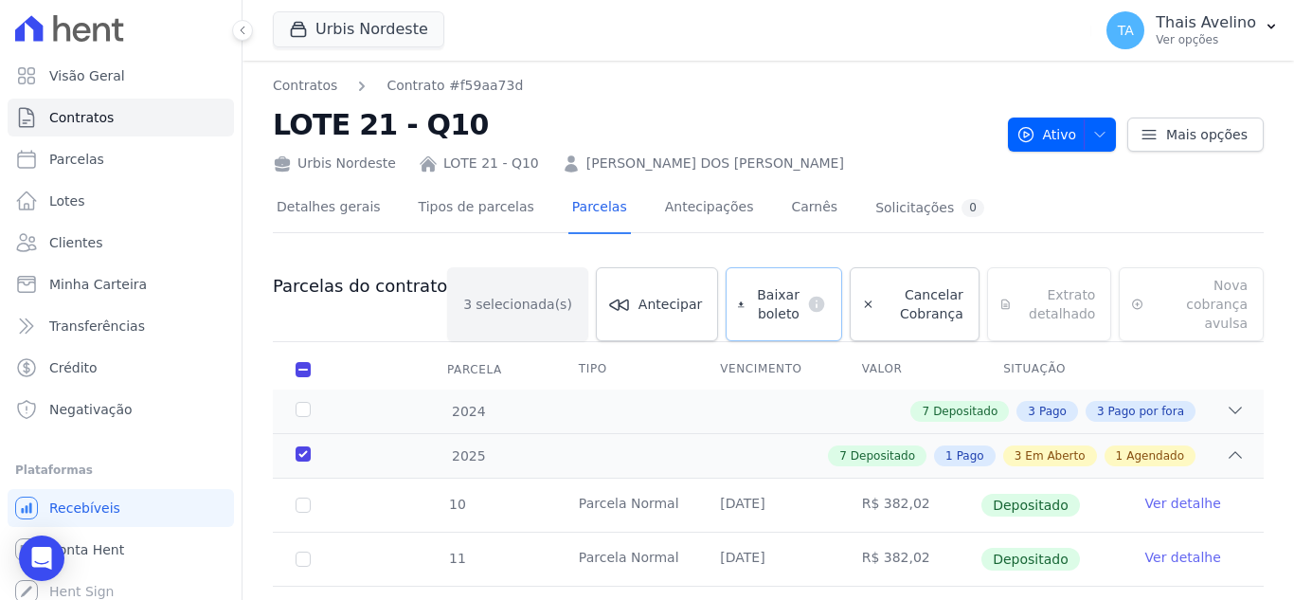
click at [752, 285] on span "Baixar boleto" at bounding box center [775, 304] width 47 height 38
click at [84, 240] on span "Clientes" at bounding box center [75, 242] width 53 height 19
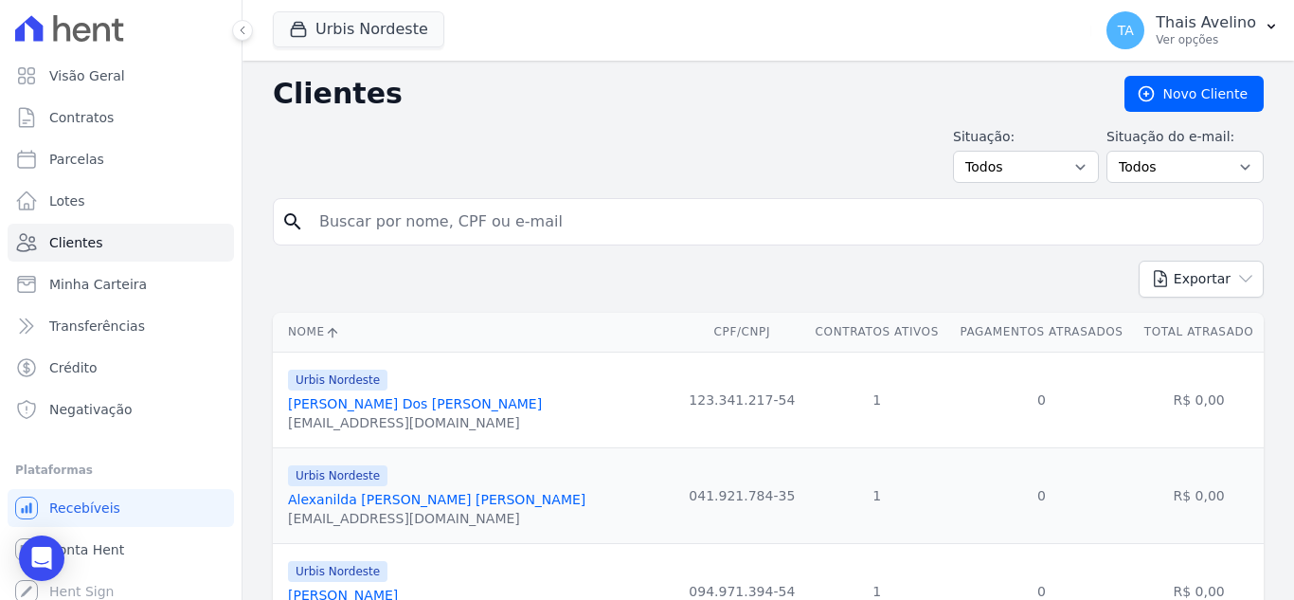
click at [660, 235] on input "search" at bounding box center [782, 222] width 948 height 38
type input "JOSEANE"
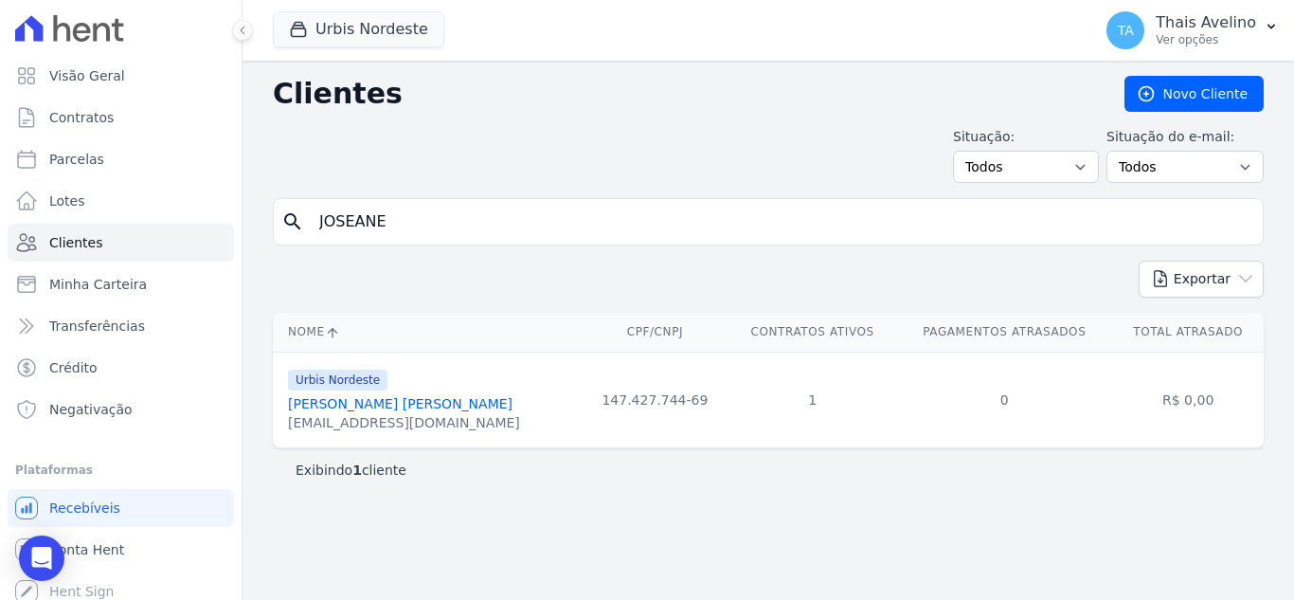
click at [394, 411] on link "[PERSON_NAME] [PERSON_NAME]" at bounding box center [400, 403] width 225 height 15
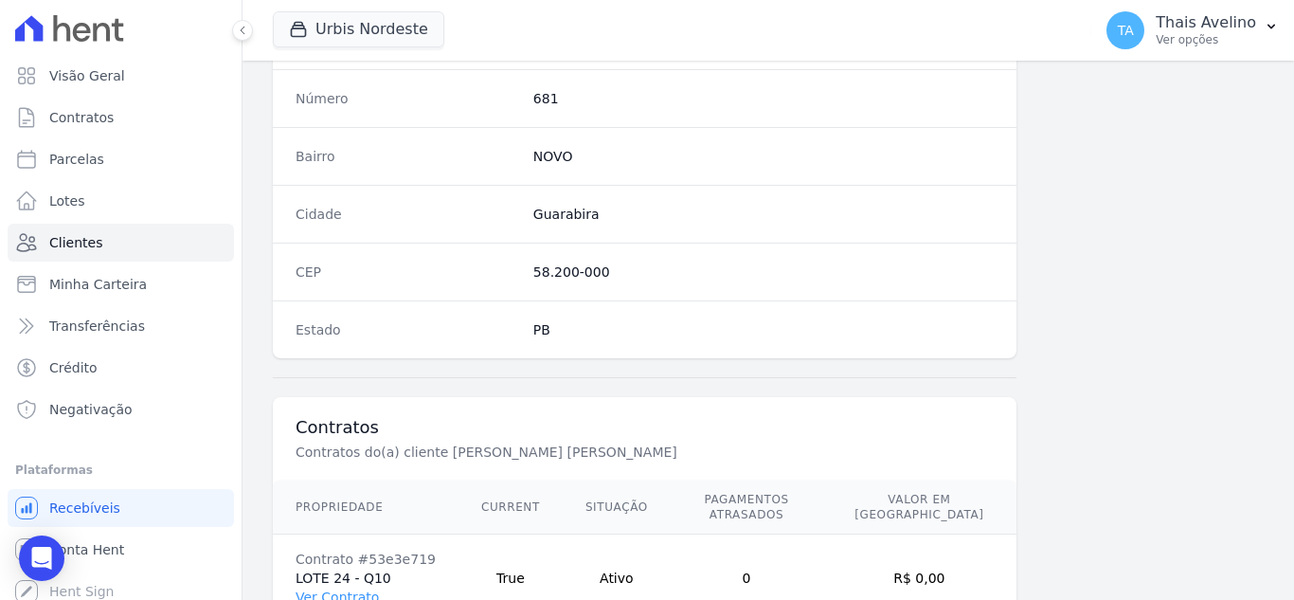
scroll to position [1173, 0]
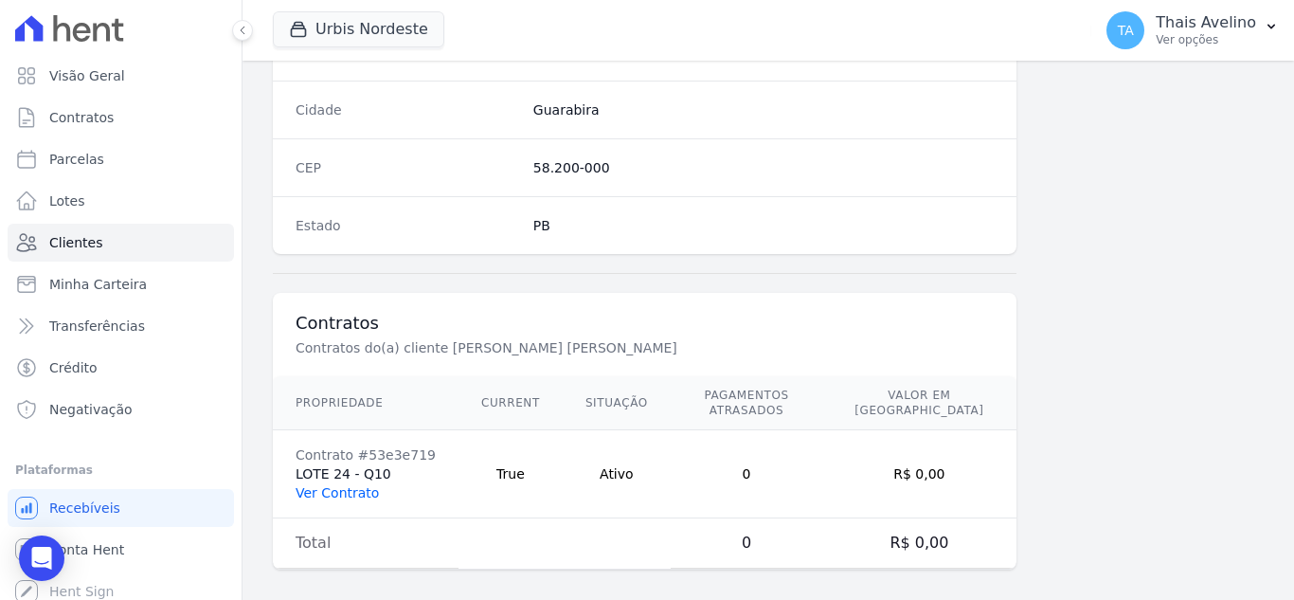
click at [351, 485] on link "Ver Contrato" at bounding box center [337, 492] width 83 height 15
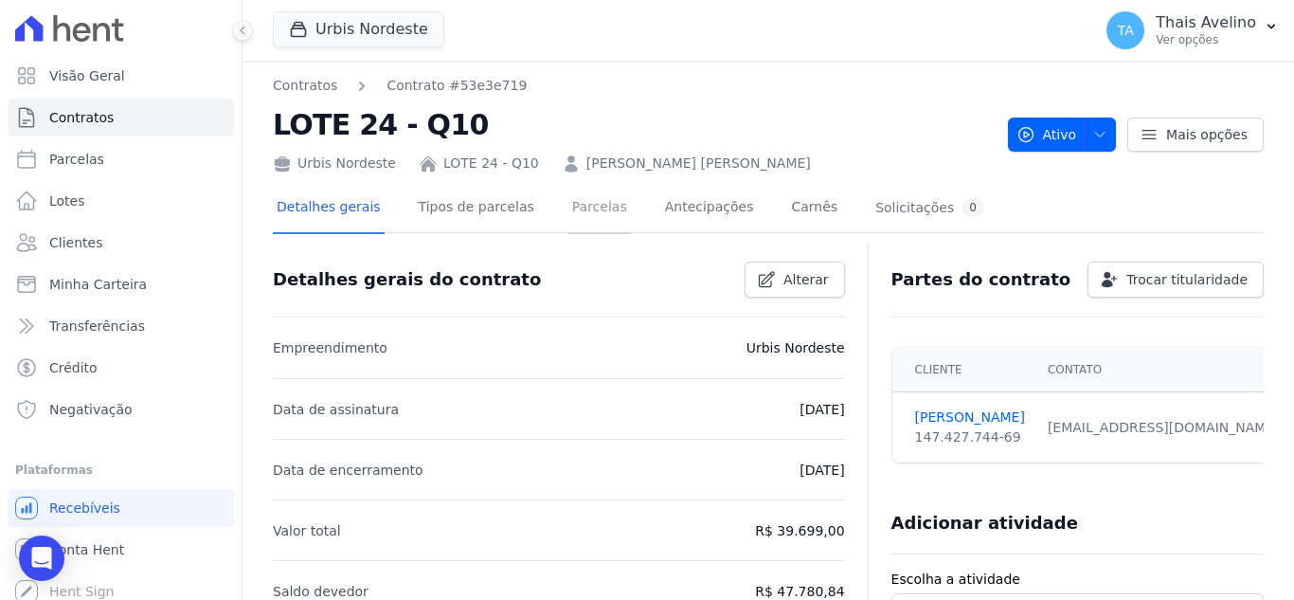
click at [583, 202] on link "Parcelas" at bounding box center [600, 209] width 63 height 50
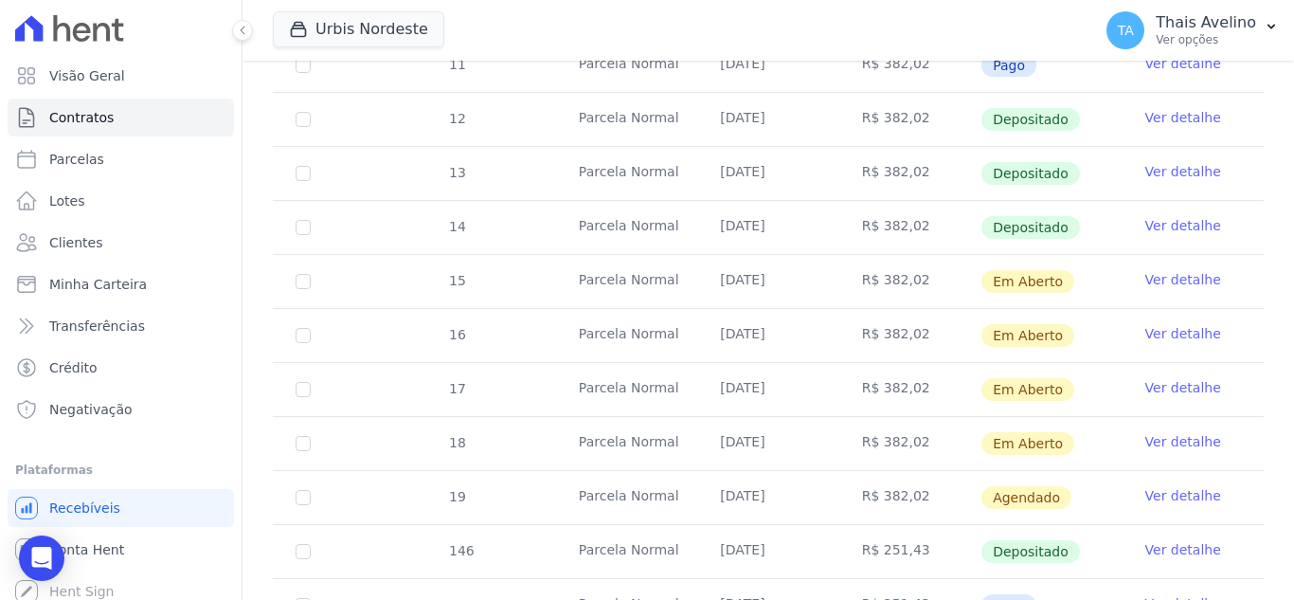
scroll to position [663, 0]
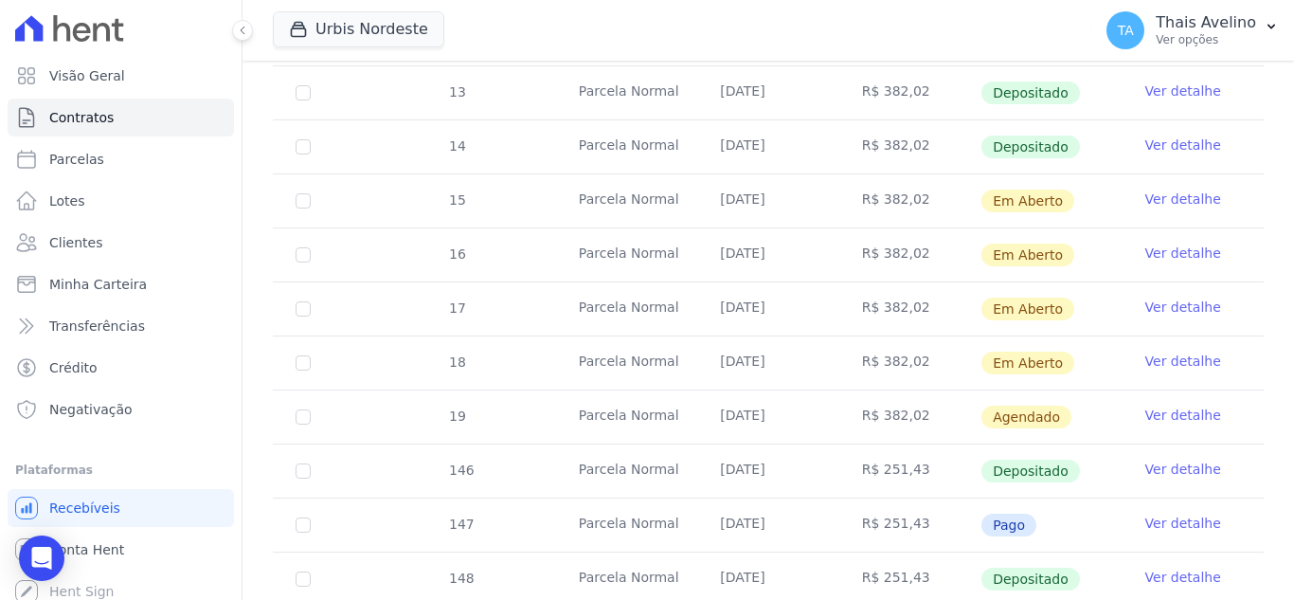
click at [295, 241] on td "16" at bounding box center [303, 254] width 61 height 53
click at [307, 208] on input "checkbox" at bounding box center [303, 200] width 15 height 15
checkbox input "true"
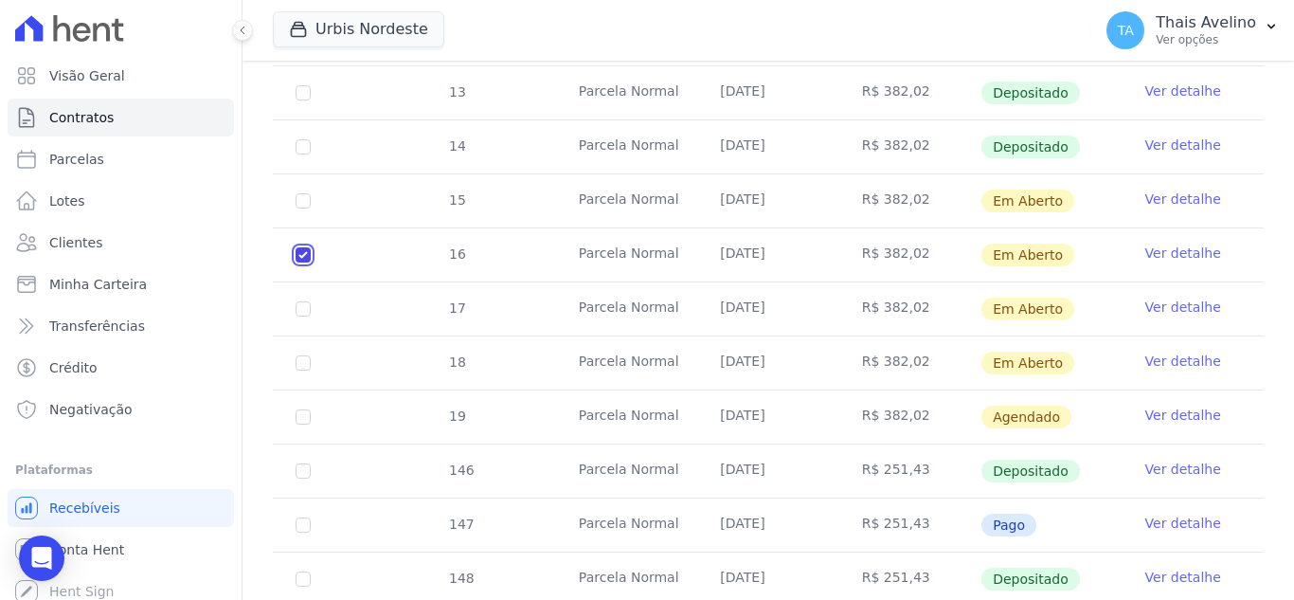
scroll to position [678, 0]
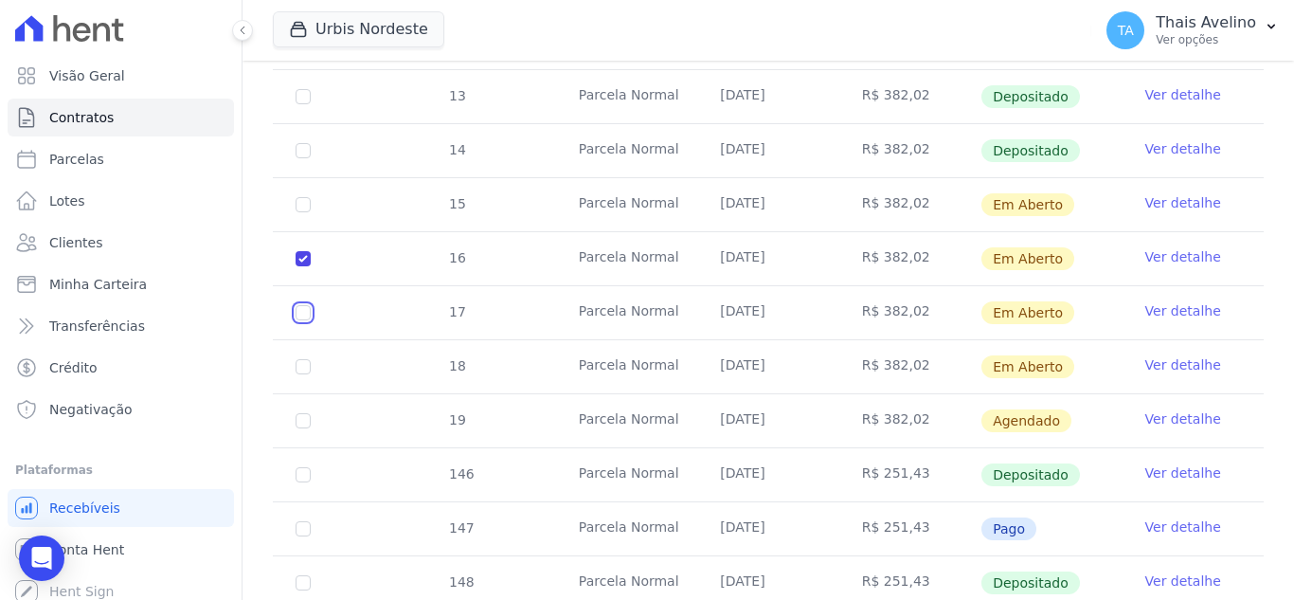
click at [302, 212] on input "checkbox" at bounding box center [303, 204] width 15 height 15
checkbox input "true"
click at [306, 212] on input "checkbox" at bounding box center [303, 204] width 15 height 15
checkbox input "true"
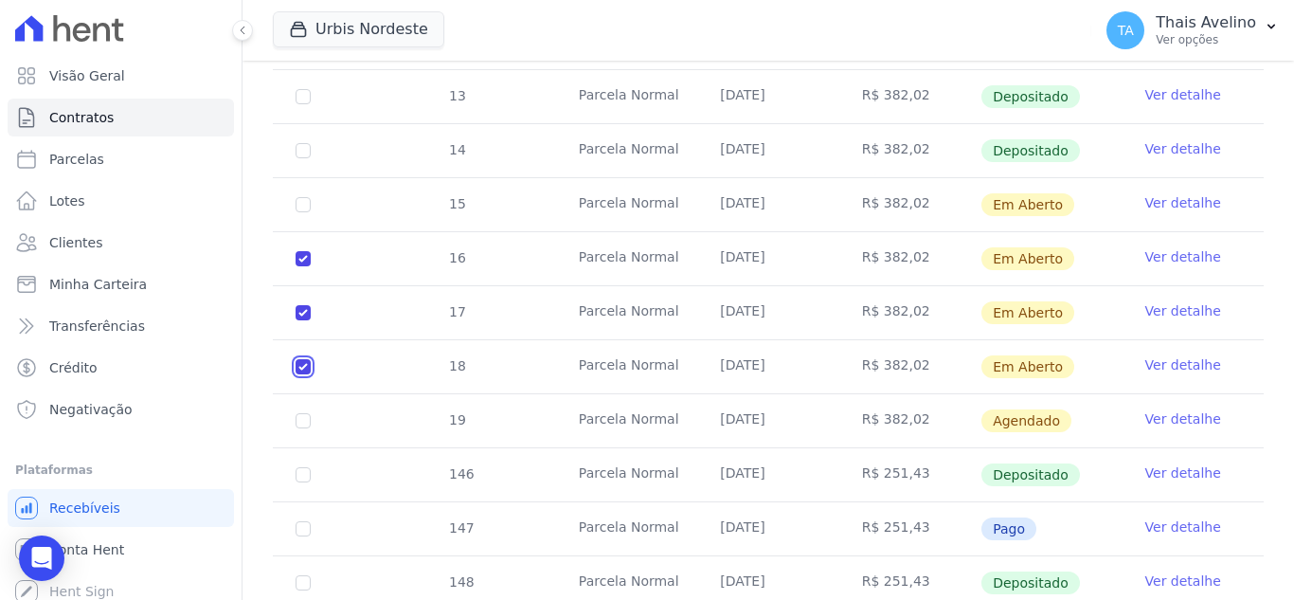
checkbox input "true"
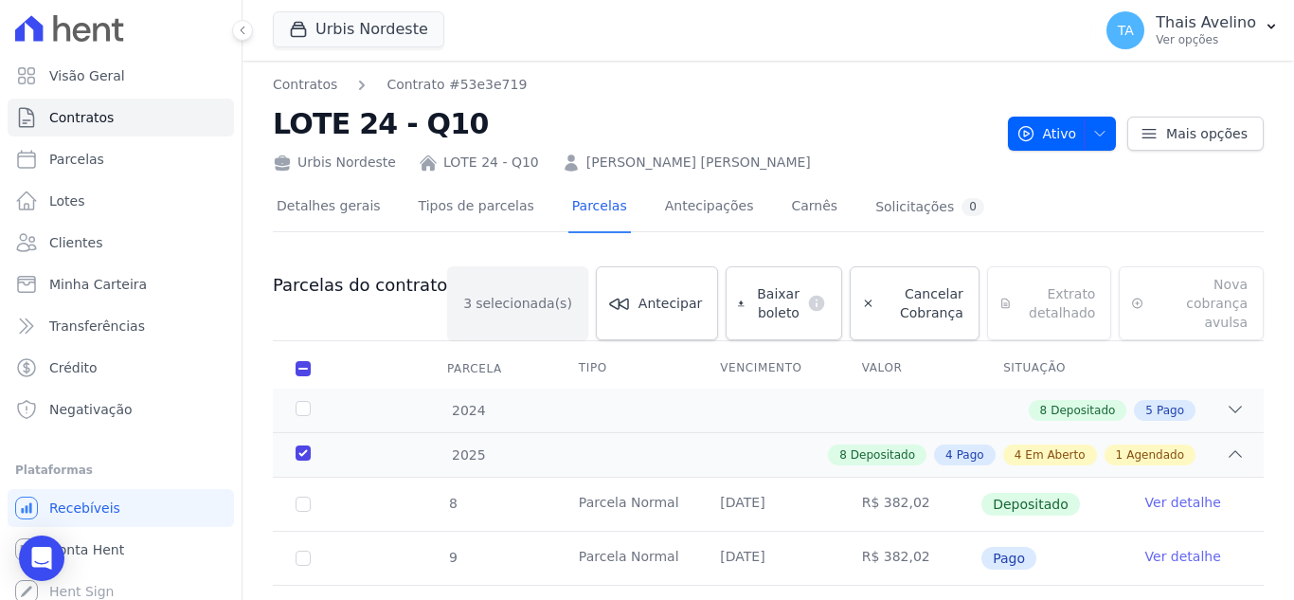
scroll to position [0, 0]
click at [752, 288] on span "Baixar boleto" at bounding box center [775, 304] width 47 height 38
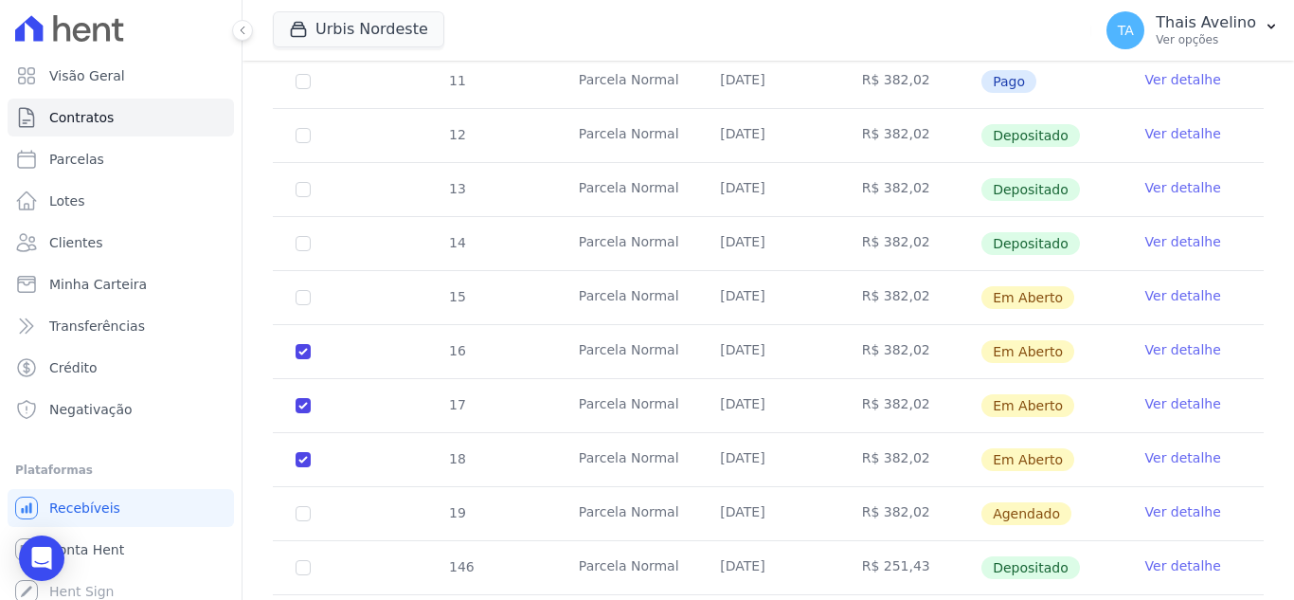
scroll to position [758, 0]
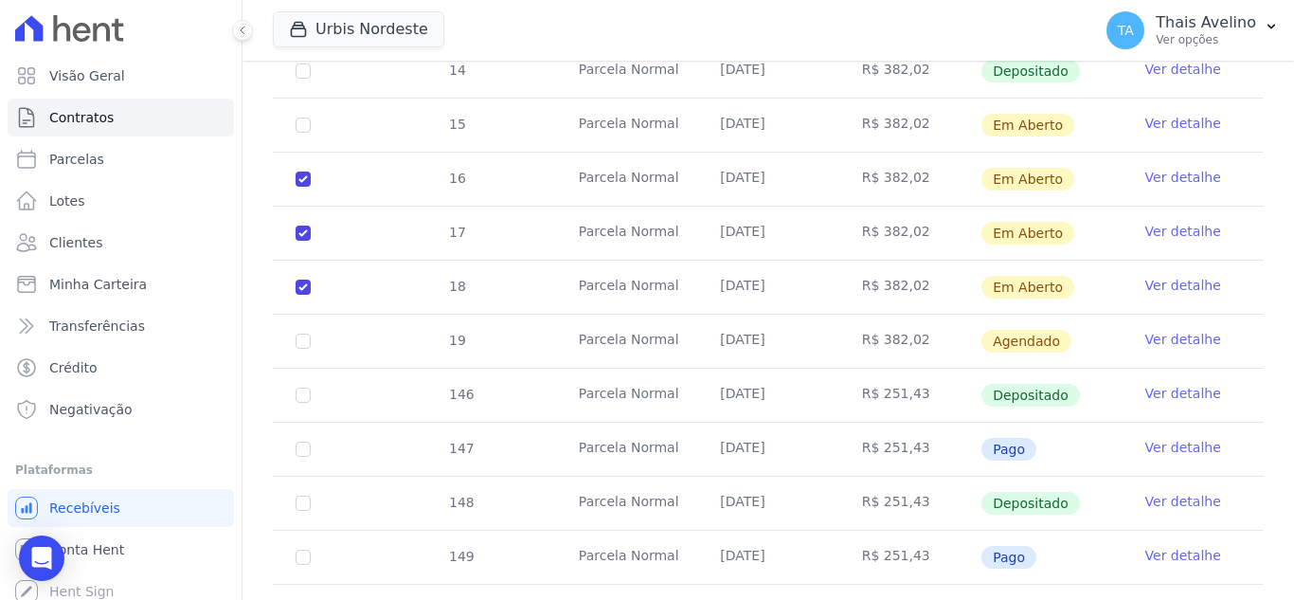
drag, startPoint x: 537, startPoint y: 223, endPoint x: 553, endPoint y: 212, distance: 19.2
click at [536, 222] on tr "17 [GEOGRAPHIC_DATA] [DATE] R$ 382,02 Em [GEOGRAPHIC_DATA] Ver detalhe" at bounding box center [768, 233] width 991 height 54
click at [84, 253] on link "Clientes" at bounding box center [121, 243] width 226 height 38
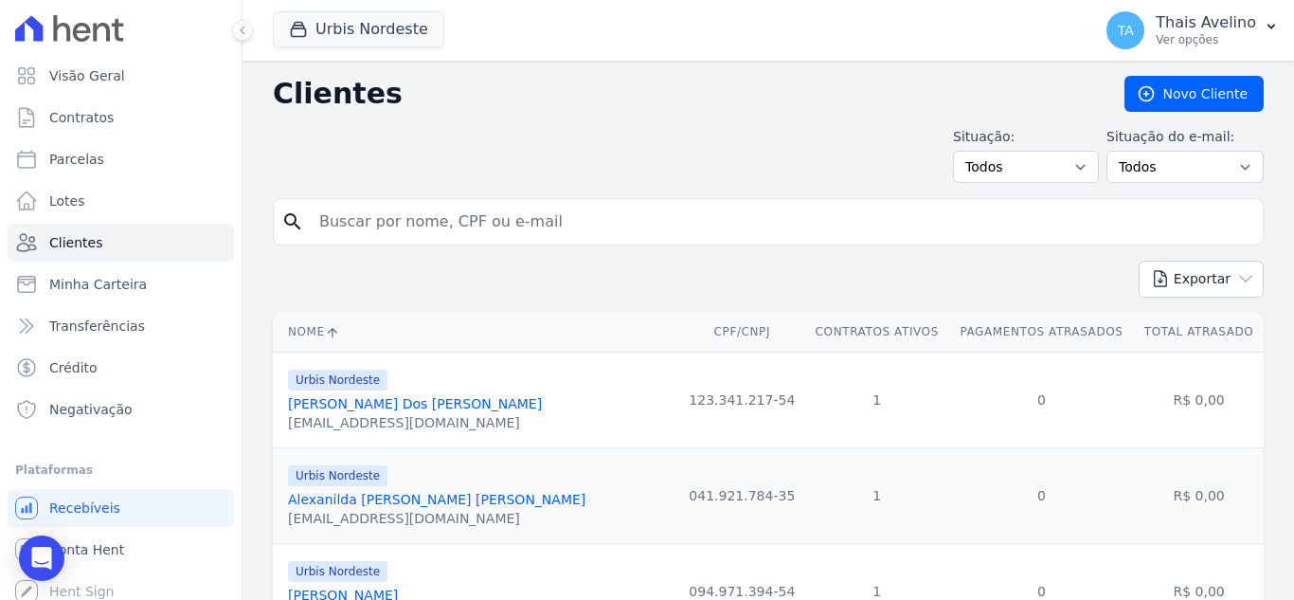
click at [425, 224] on input "search" at bounding box center [782, 222] width 948 height 38
type input "[PERSON_NAME]"
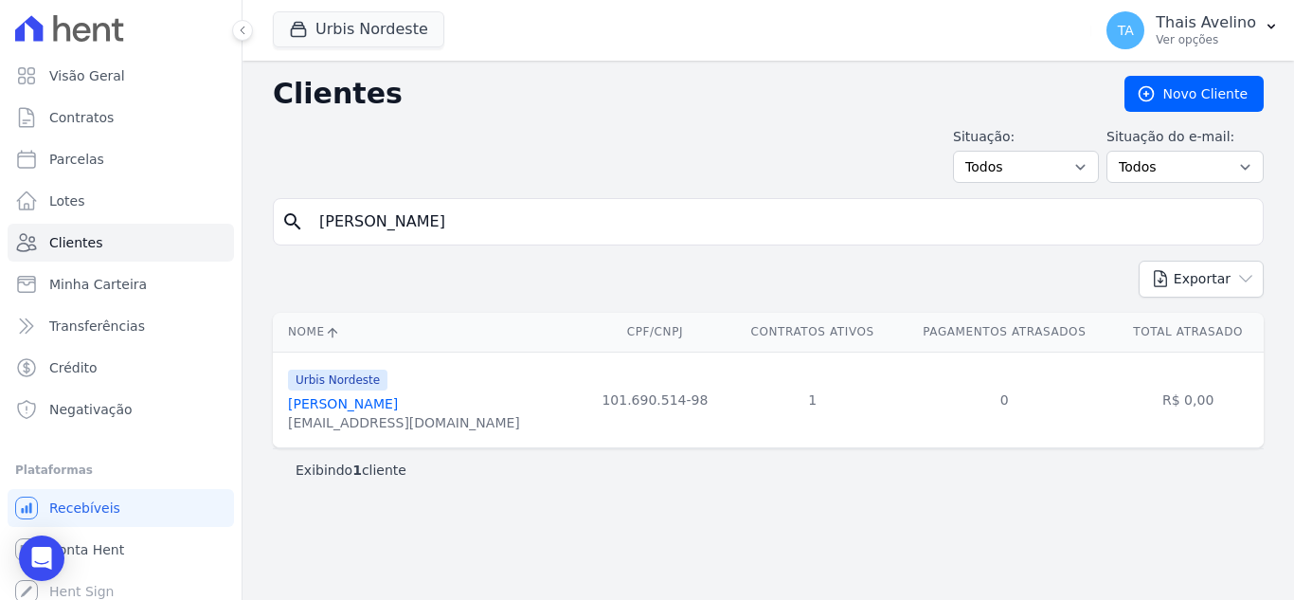
click at [386, 392] on div "Urbis [PERSON_NAME] [PERSON_NAME] [EMAIL_ADDRESS][DOMAIN_NAME]" at bounding box center [404, 400] width 232 height 64
click at [380, 401] on link "[PERSON_NAME]" at bounding box center [343, 403] width 110 height 15
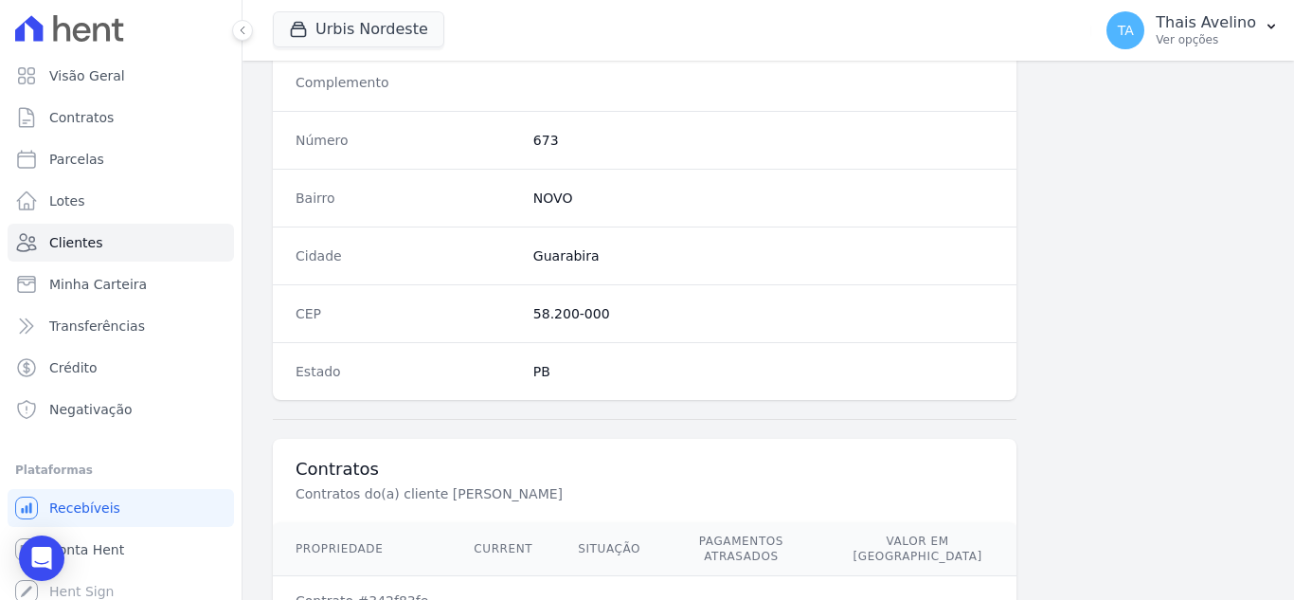
scroll to position [1173, 0]
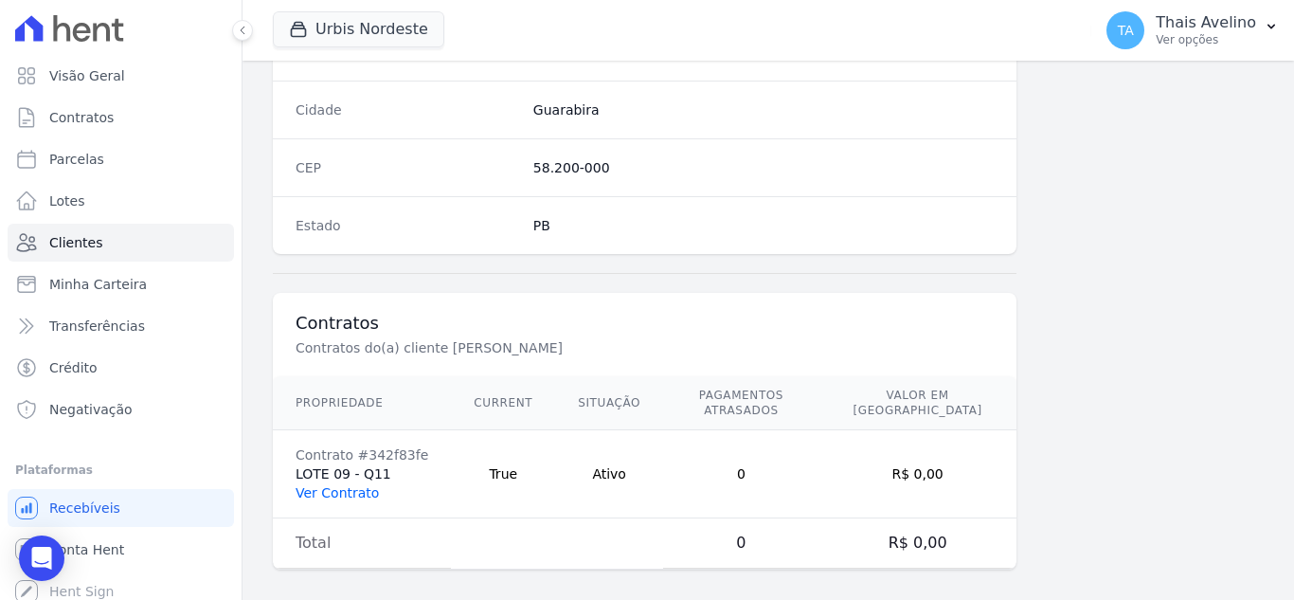
click at [345, 485] on link "Ver Contrato" at bounding box center [337, 492] width 83 height 15
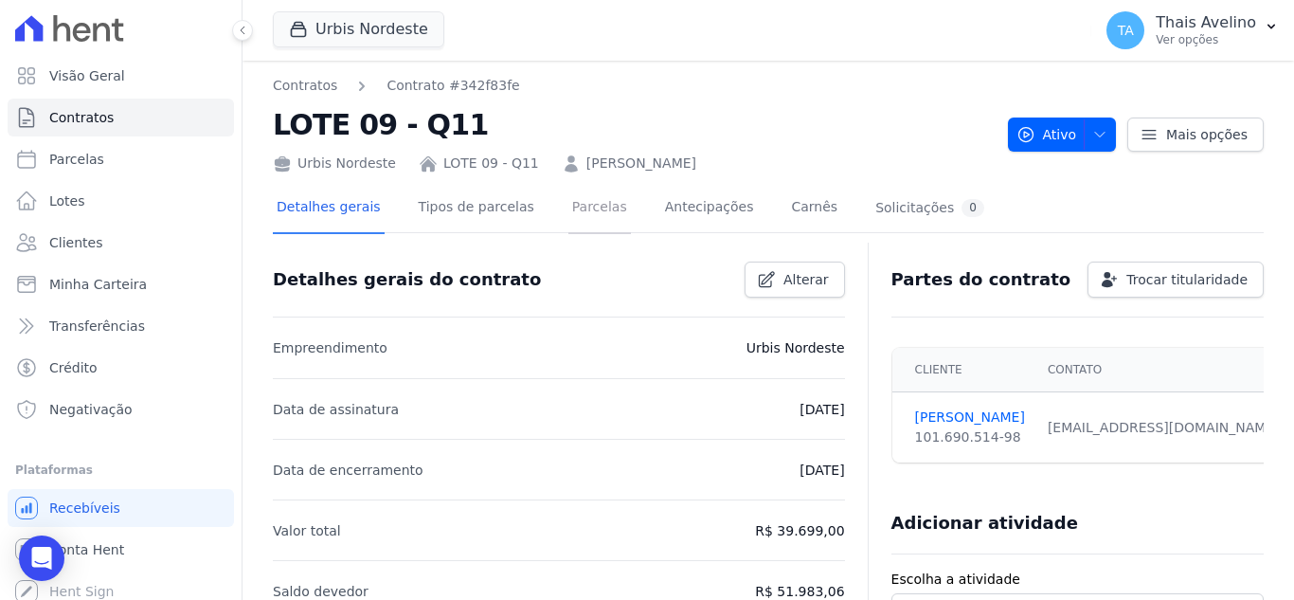
click at [581, 211] on link "Parcelas" at bounding box center [600, 209] width 63 height 50
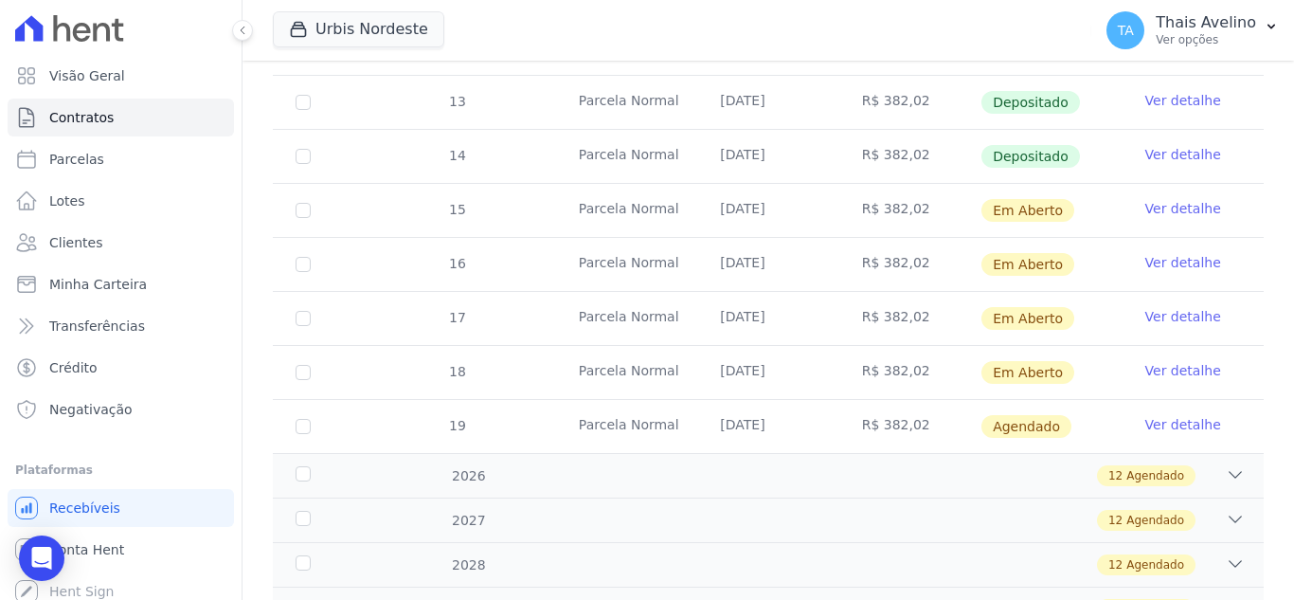
scroll to position [663, 0]
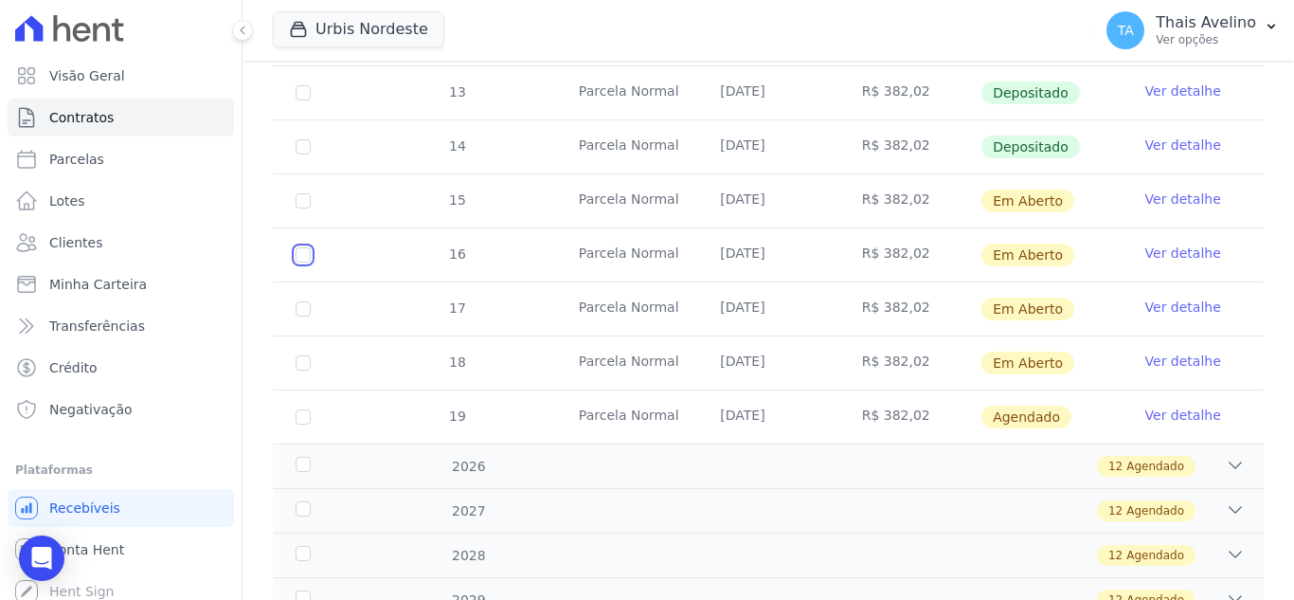
click at [306, 208] on input "checkbox" at bounding box center [303, 200] width 15 height 15
checkbox input "true"
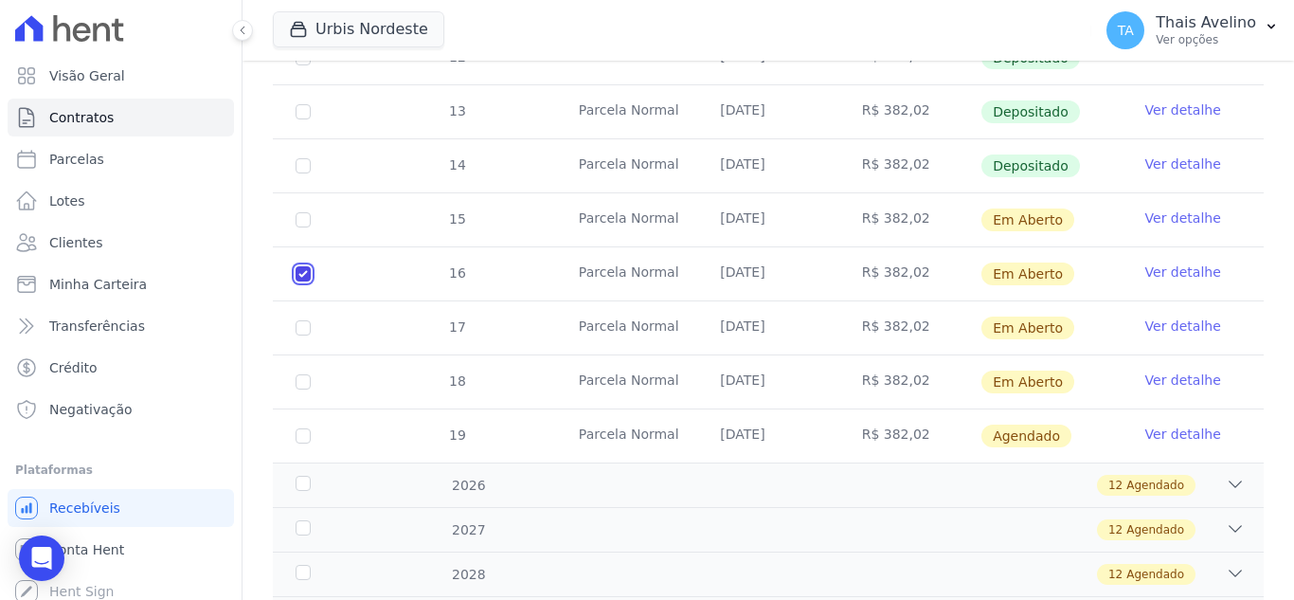
scroll to position [678, 0]
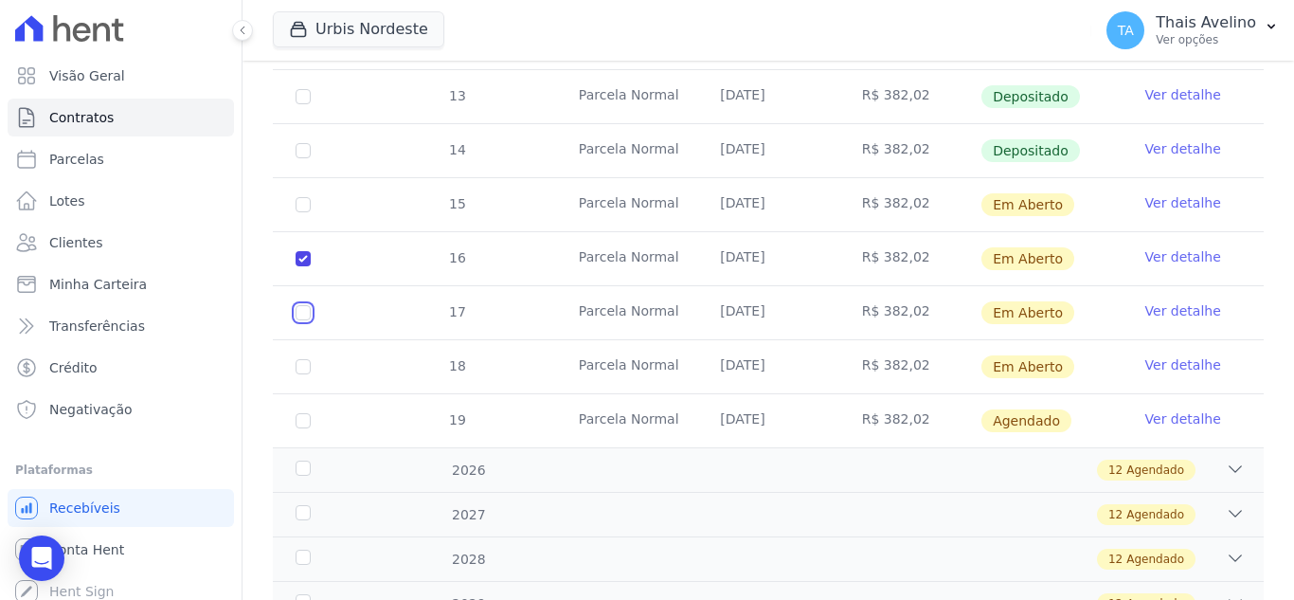
click at [302, 212] on input "checkbox" at bounding box center [303, 204] width 15 height 15
checkbox input "true"
click at [306, 212] on input "checkbox" at bounding box center [303, 204] width 15 height 15
checkbox input "true"
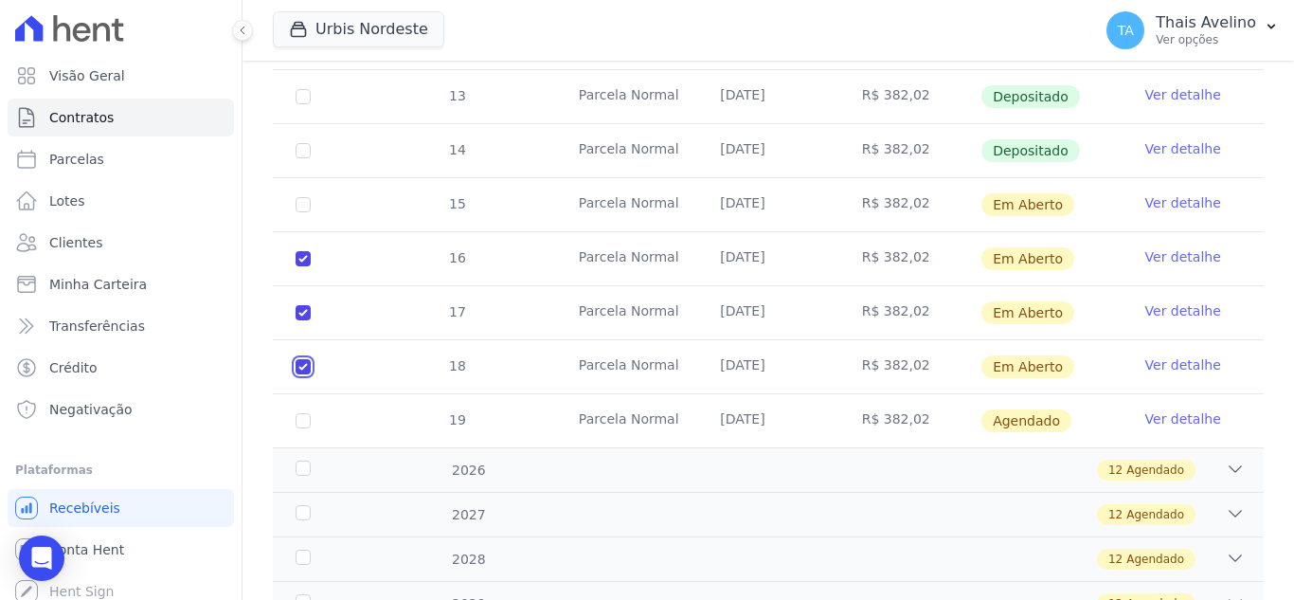
checkbox input "true"
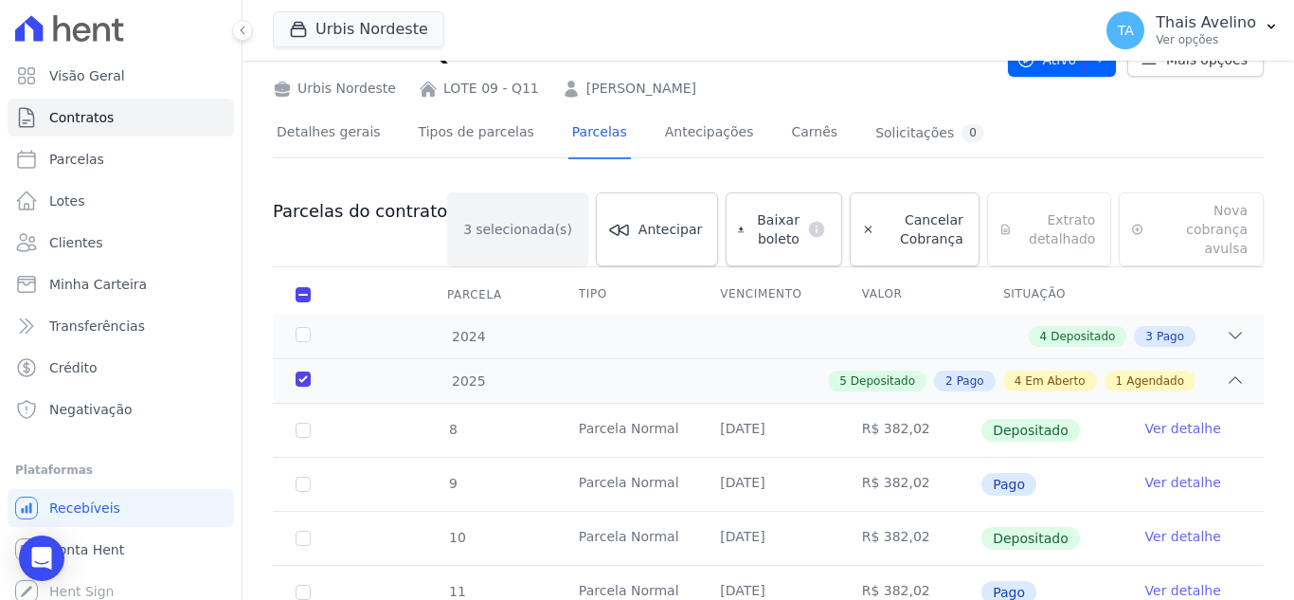
scroll to position [0, 0]
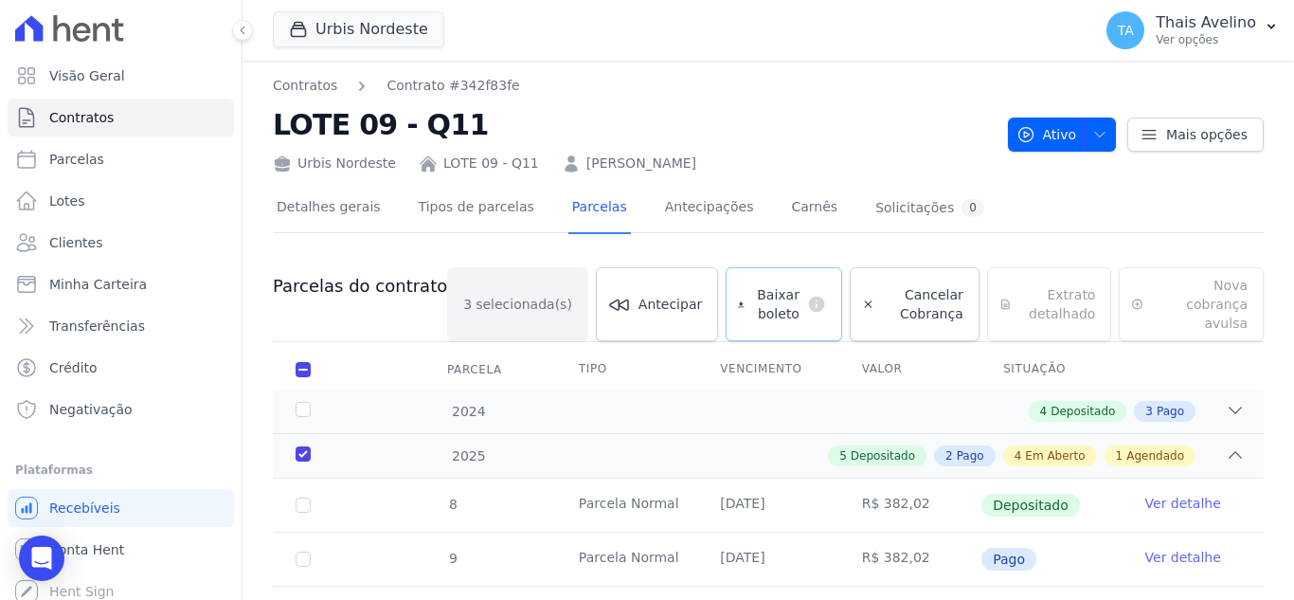
click at [763, 298] on span "Baixar boleto" at bounding box center [775, 304] width 47 height 38
